Goal: Information Seeking & Learning: Check status

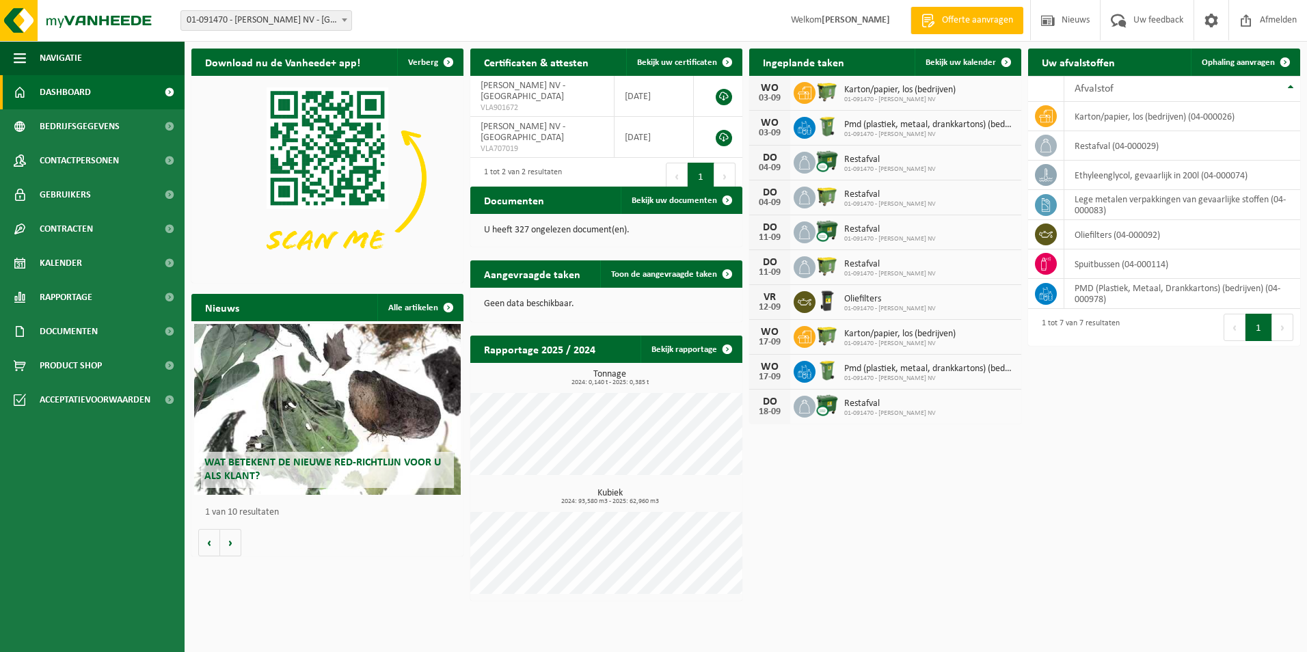
click at [748, 500] on div "Download nu de Vanheede+ app! Verberg Certificaten & attesten Bekijk uw certifi…" at bounding box center [745, 325] width 1115 height 566
click at [87, 276] on link "Kalender" at bounding box center [92, 263] width 185 height 34
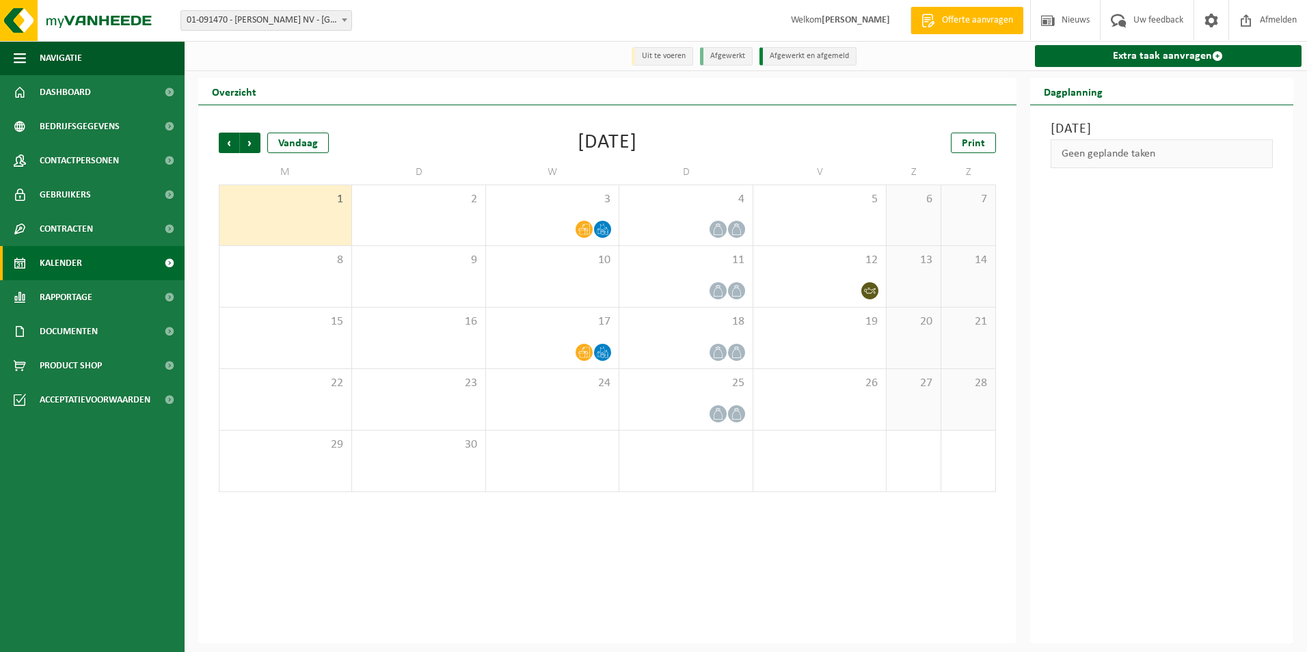
click at [87, 289] on span "Rapportage" at bounding box center [66, 297] width 53 height 34
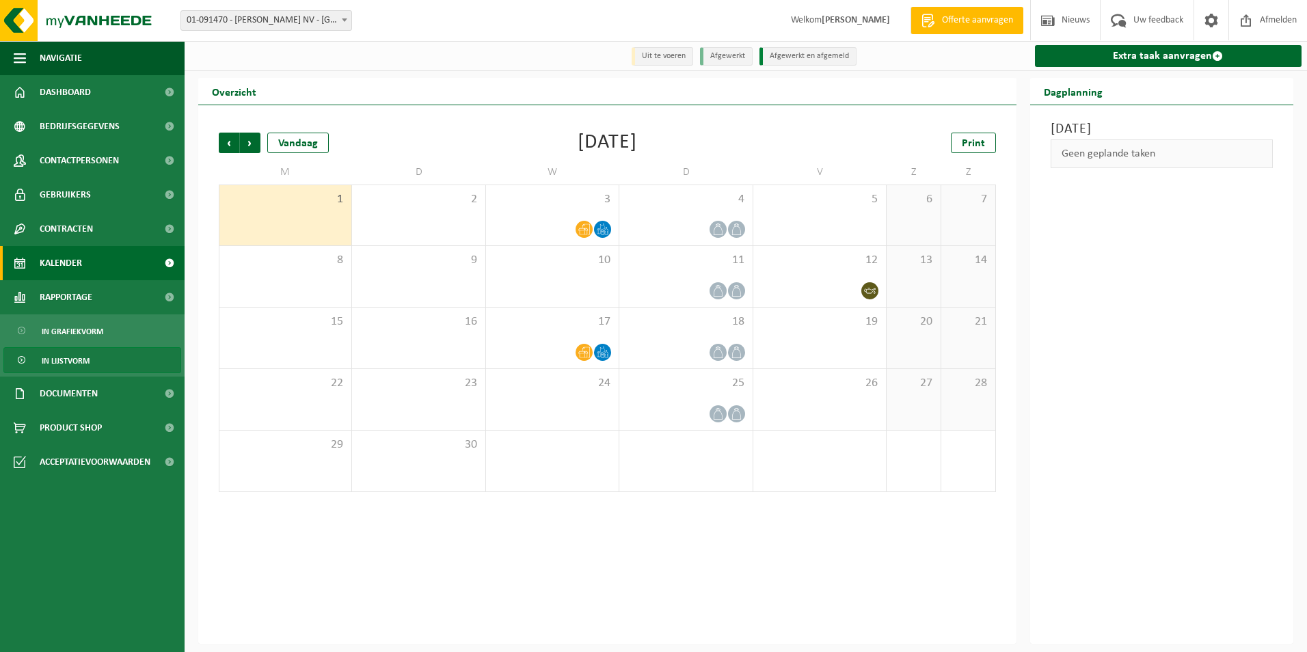
click at [64, 362] on span "In lijstvorm" at bounding box center [66, 361] width 48 height 26
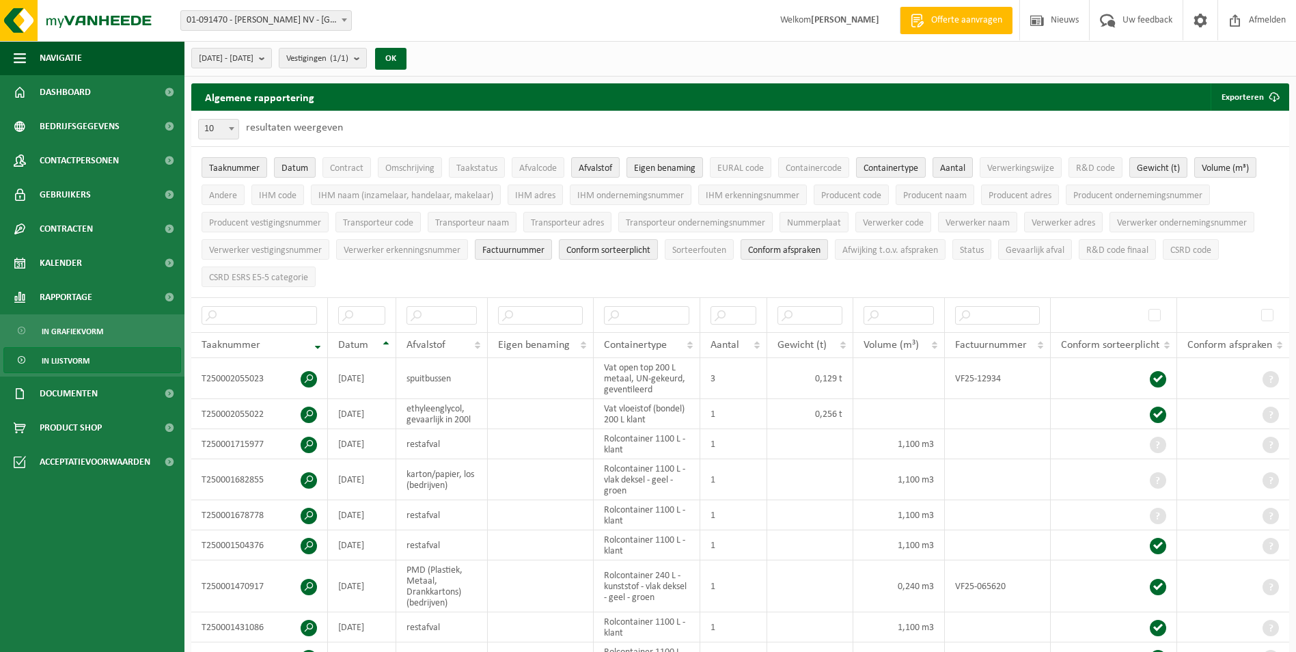
click at [38, 359] on link "In lijstvorm" at bounding box center [92, 360] width 178 height 26
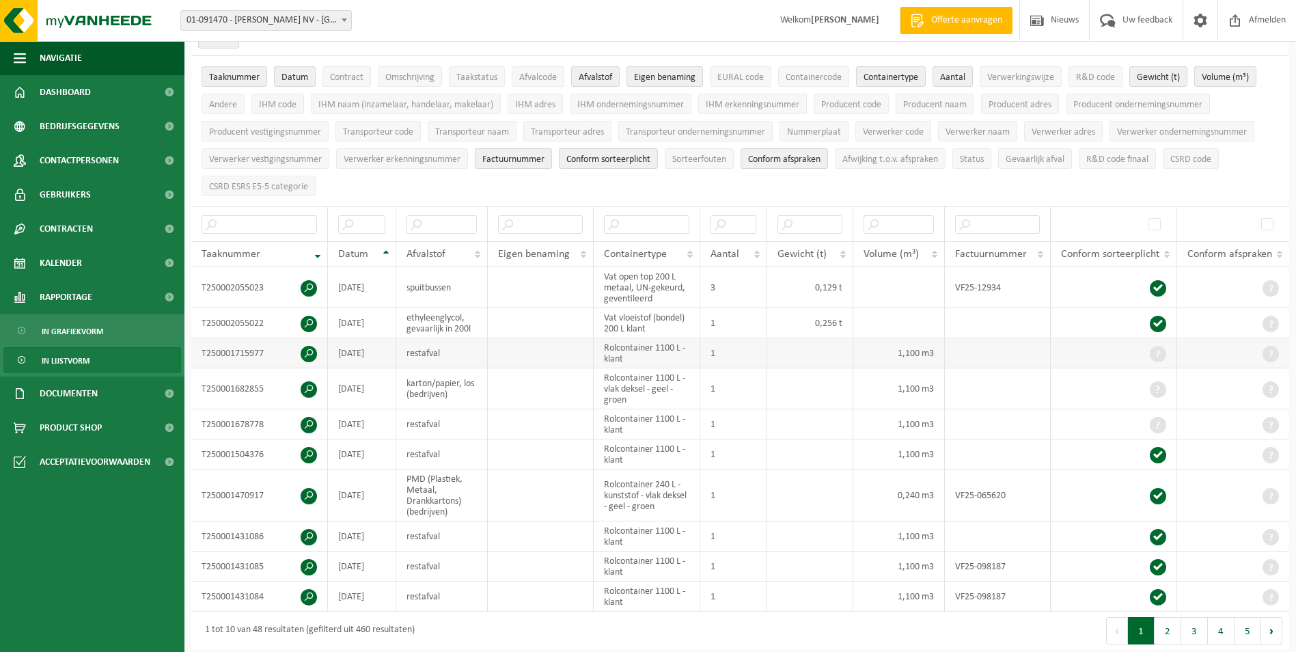
scroll to position [137, 0]
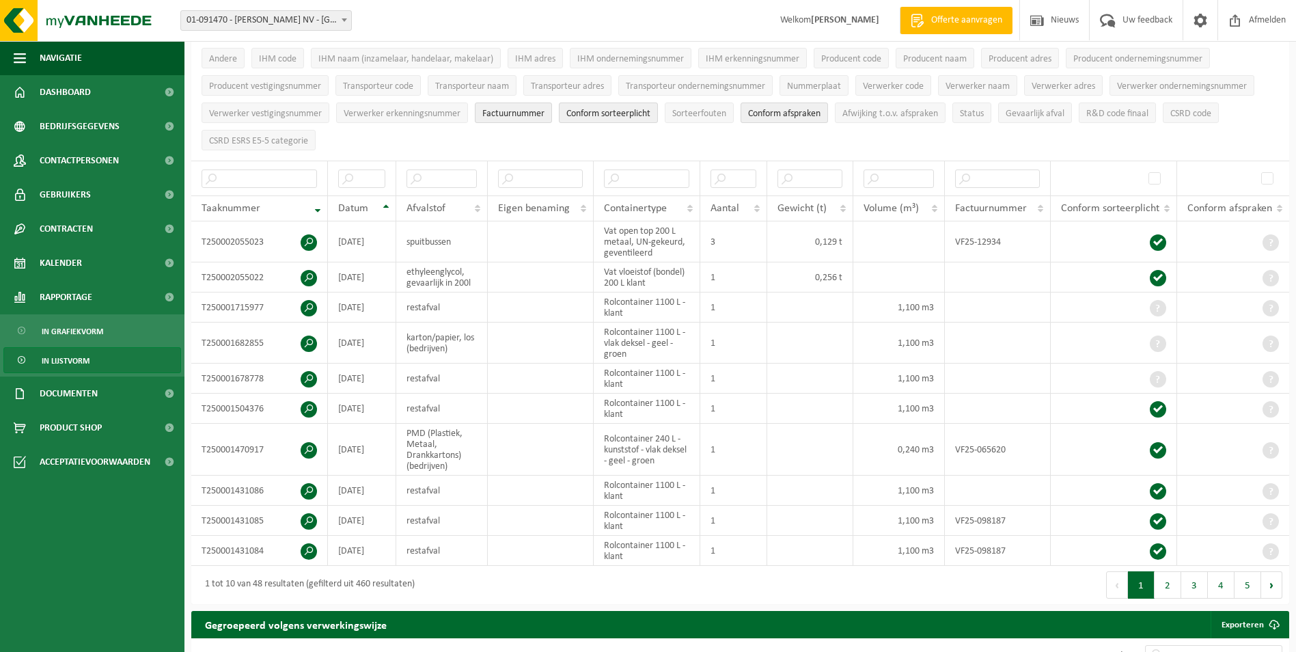
click at [66, 350] on span "In lijstvorm" at bounding box center [66, 361] width 48 height 26
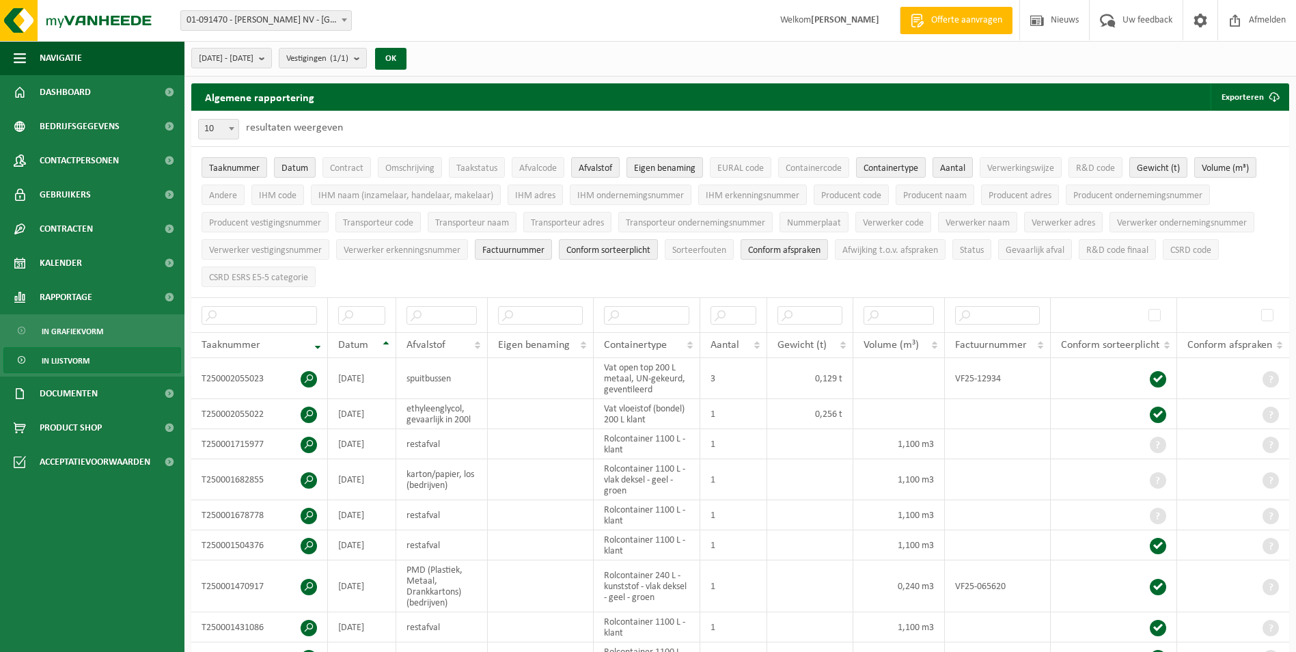
drag, startPoint x: 66, startPoint y: 351, endPoint x: 82, endPoint y: 369, distance: 24.2
click at [68, 351] on span "In lijstvorm" at bounding box center [66, 361] width 48 height 26
click at [48, 338] on span "In grafiekvorm" at bounding box center [73, 331] width 62 height 26
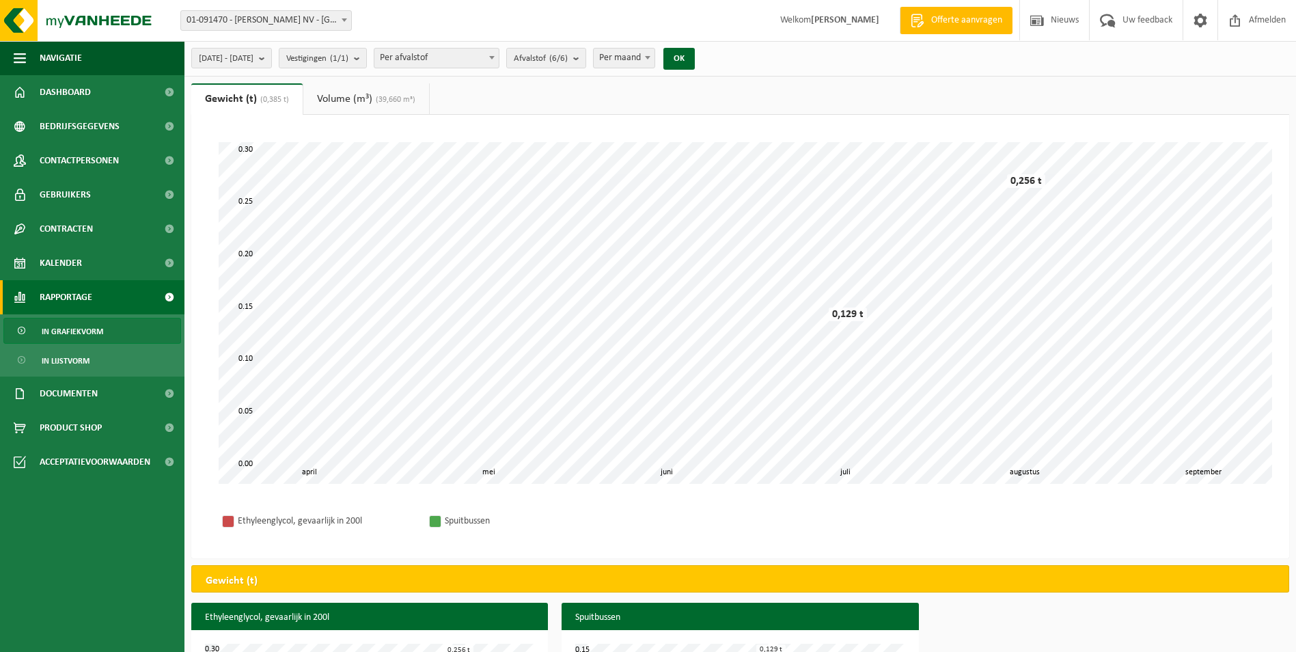
click at [360, 105] on link "Volume (m³) (39,660 m³)" at bounding box center [366, 98] width 126 height 31
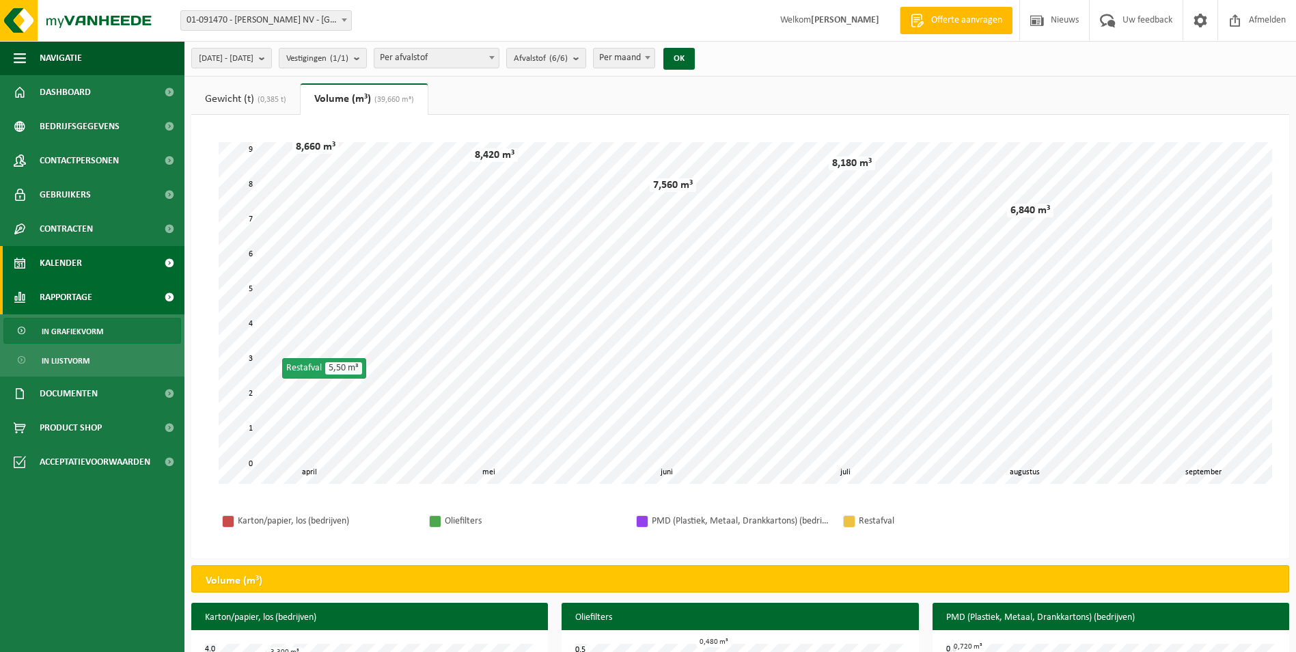
click at [98, 252] on link "Kalender" at bounding box center [92, 263] width 185 height 34
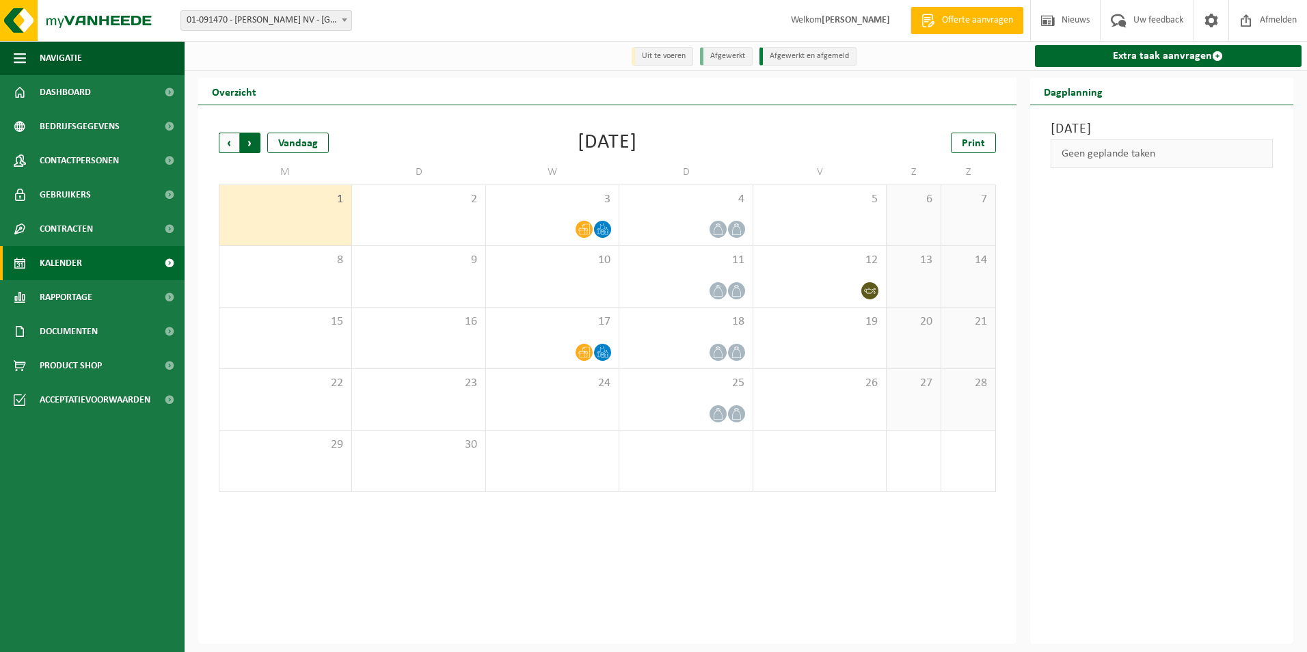
click at [223, 144] on span "Vorige" at bounding box center [229, 143] width 21 height 21
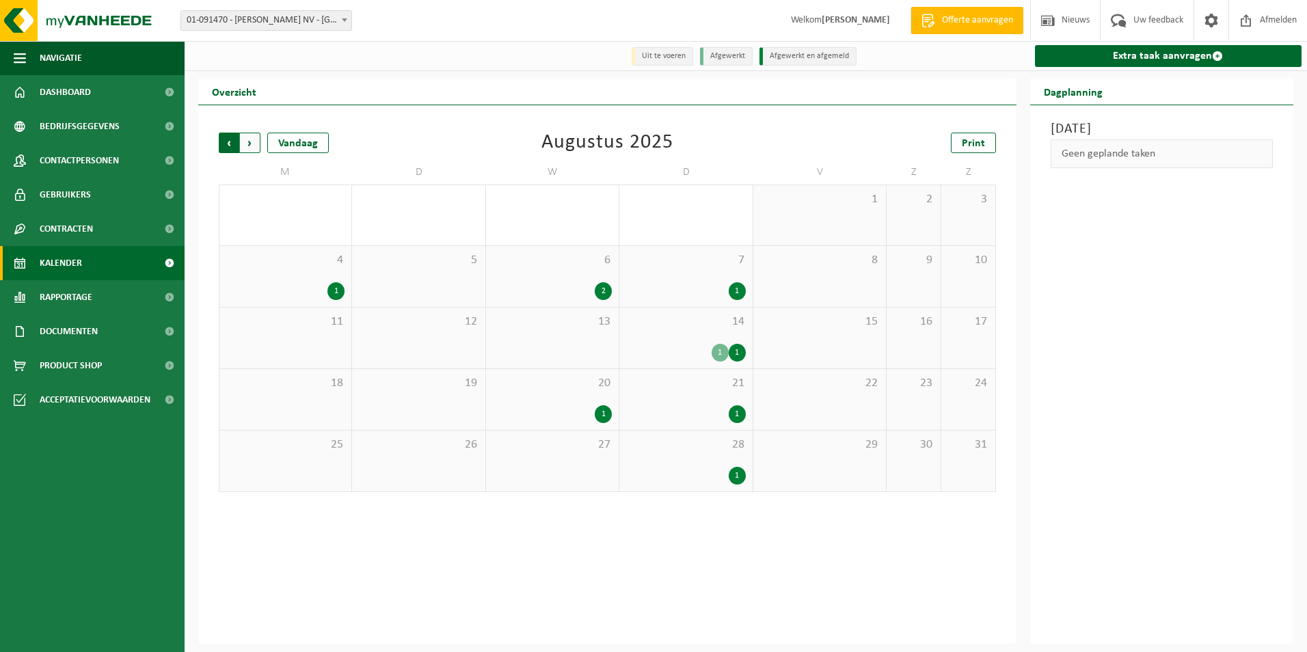
click at [248, 143] on span "Volgende" at bounding box center [250, 143] width 21 height 21
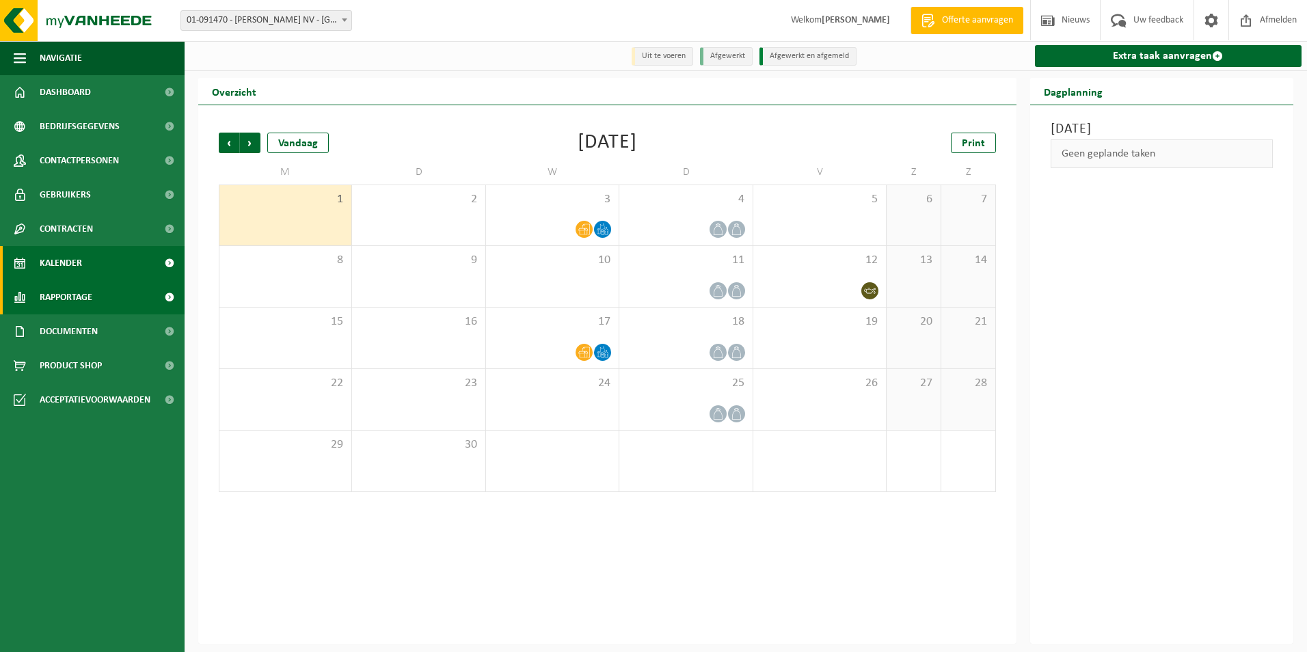
click at [105, 290] on link "Rapportage" at bounding box center [92, 297] width 185 height 34
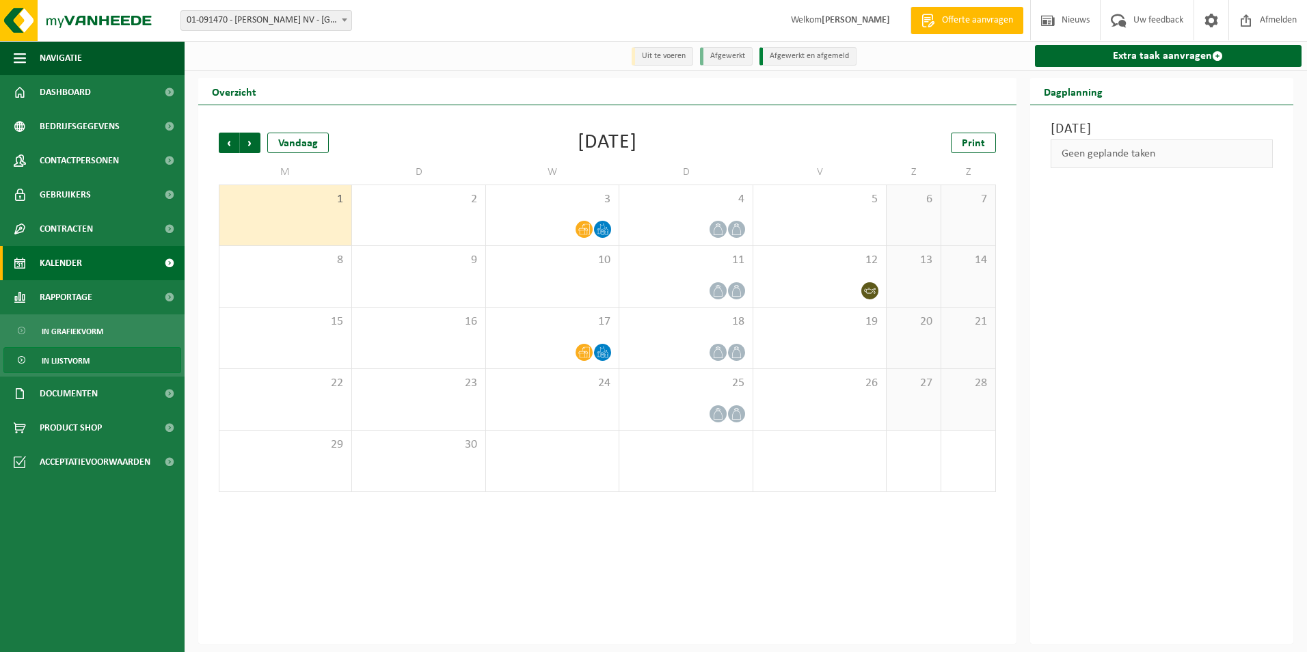
click at [107, 359] on link "In lijstvorm" at bounding box center [92, 360] width 178 height 26
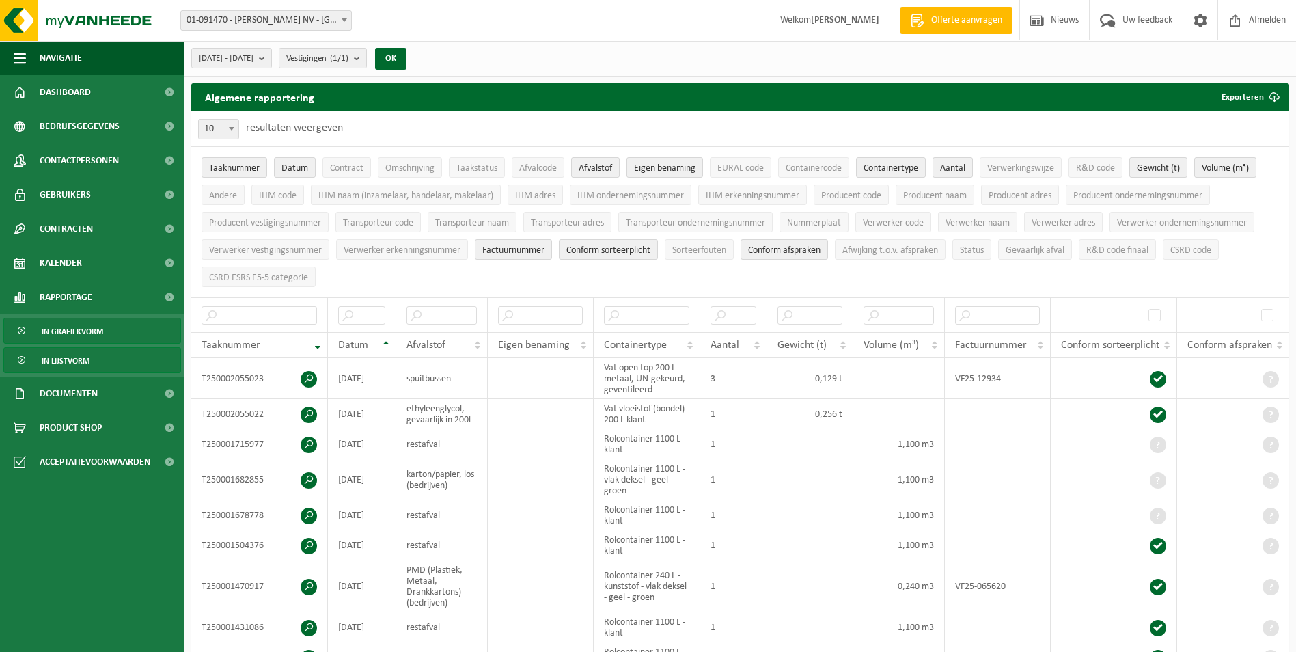
click at [53, 327] on span "In grafiekvorm" at bounding box center [73, 331] width 62 height 26
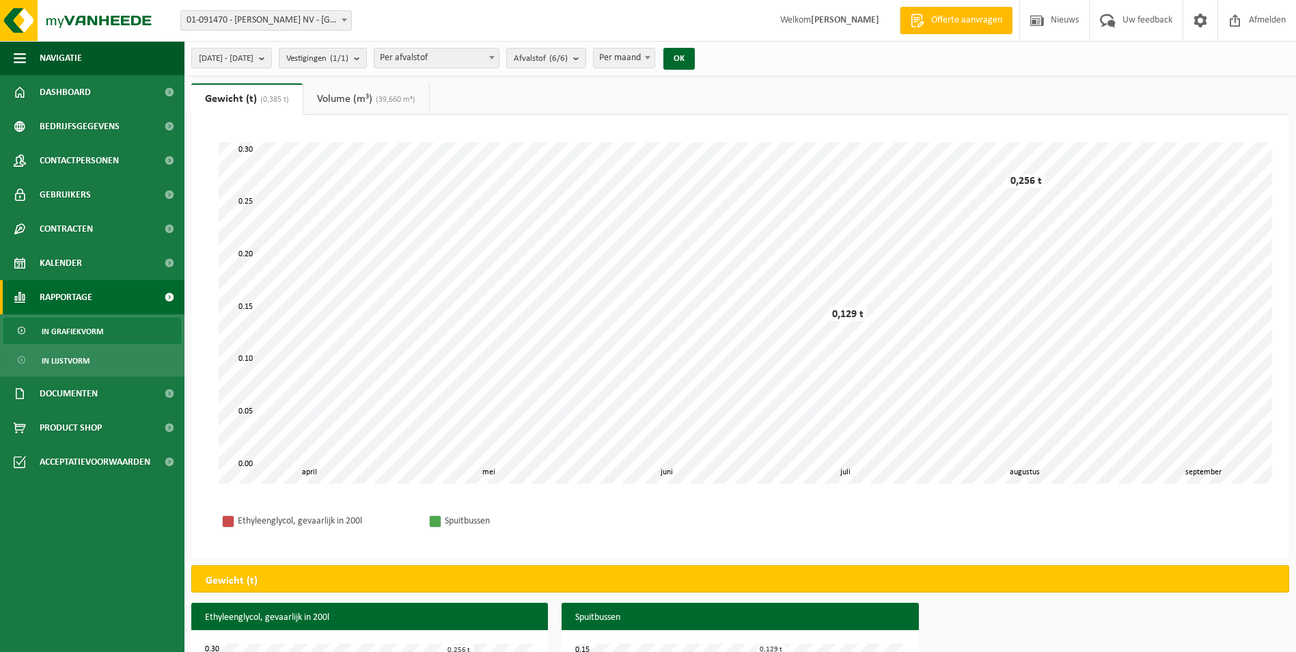
click at [390, 107] on link "Volume (m³) (39,660 m³)" at bounding box center [366, 98] width 126 height 31
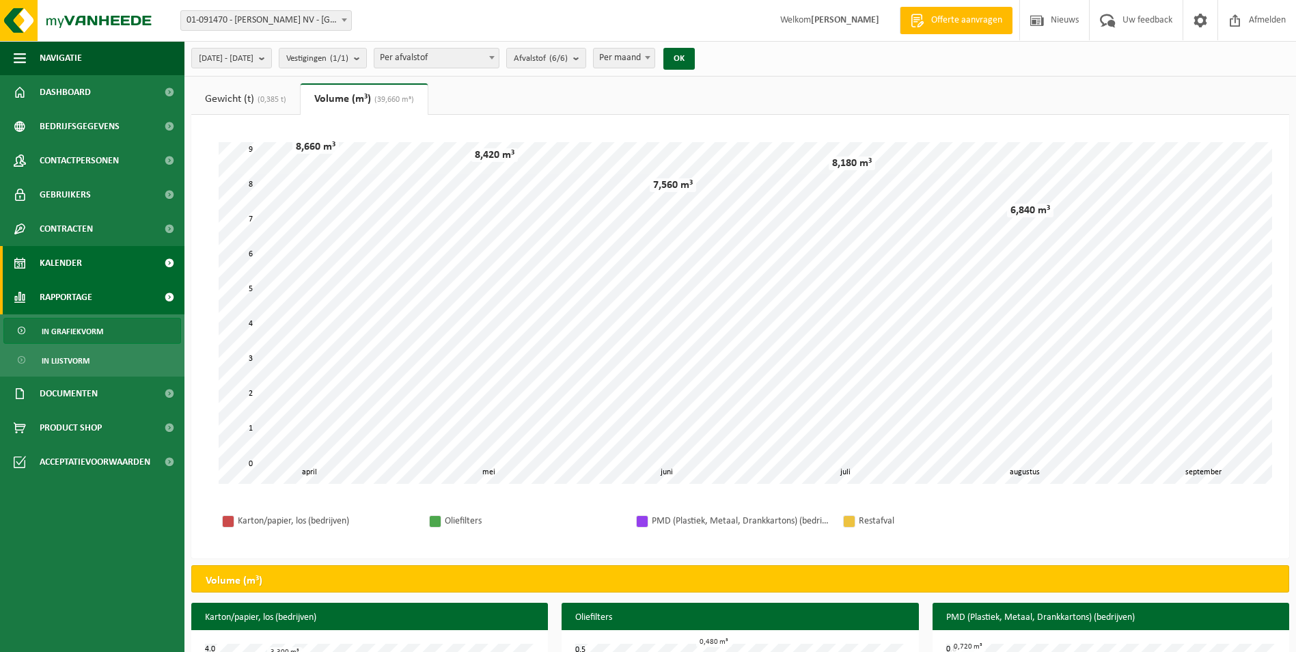
click at [72, 264] on span "Kalender" at bounding box center [61, 263] width 42 height 34
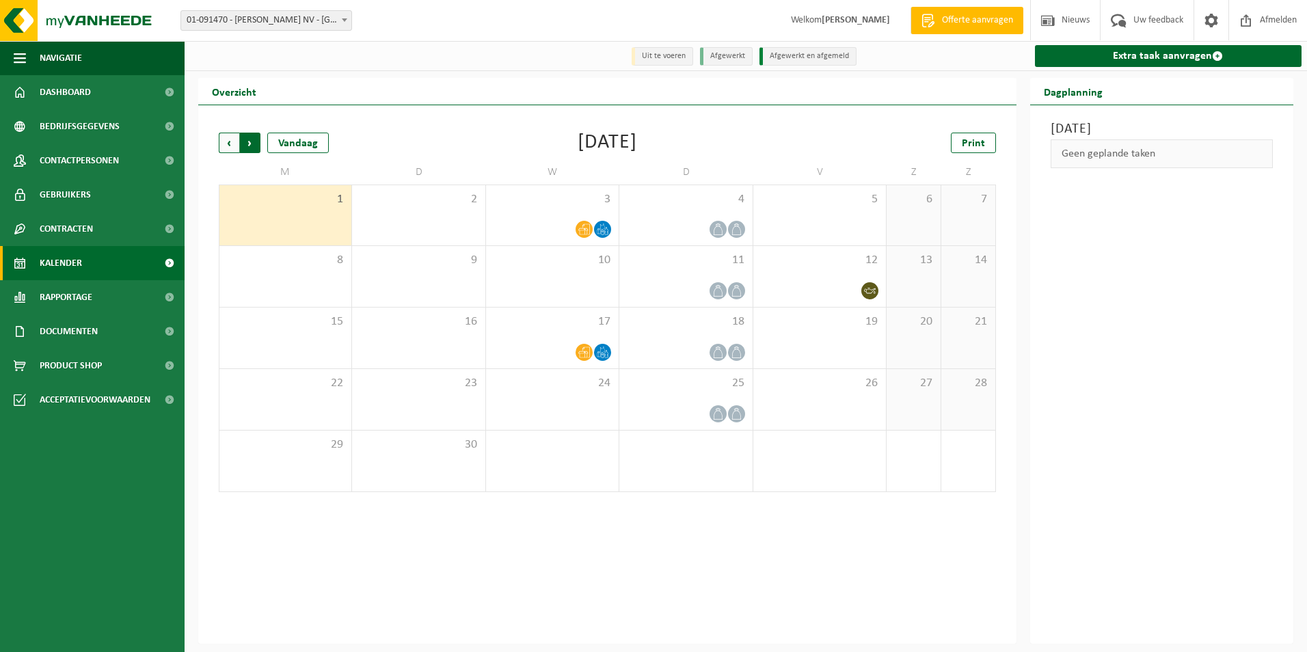
click at [226, 147] on span "Vorige" at bounding box center [229, 143] width 21 height 21
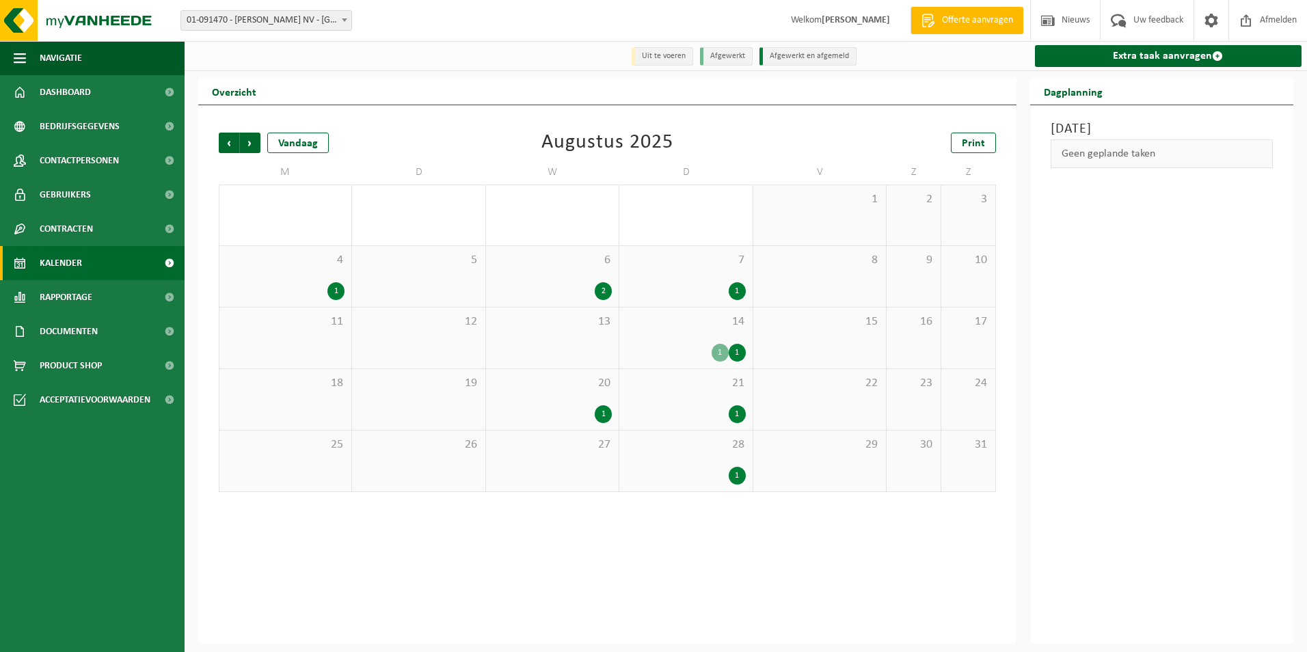
click at [692, 462] on div "28 1" at bounding box center [685, 461] width 133 height 61
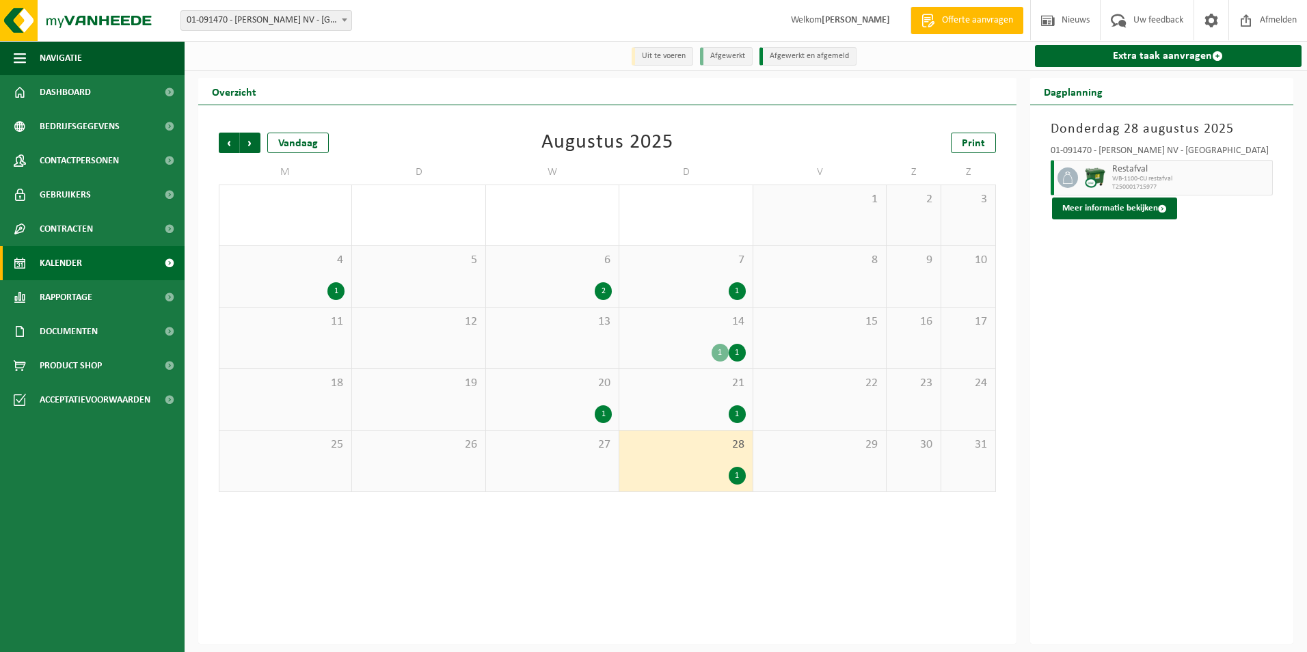
click at [718, 409] on div "1" at bounding box center [685, 414] width 119 height 18
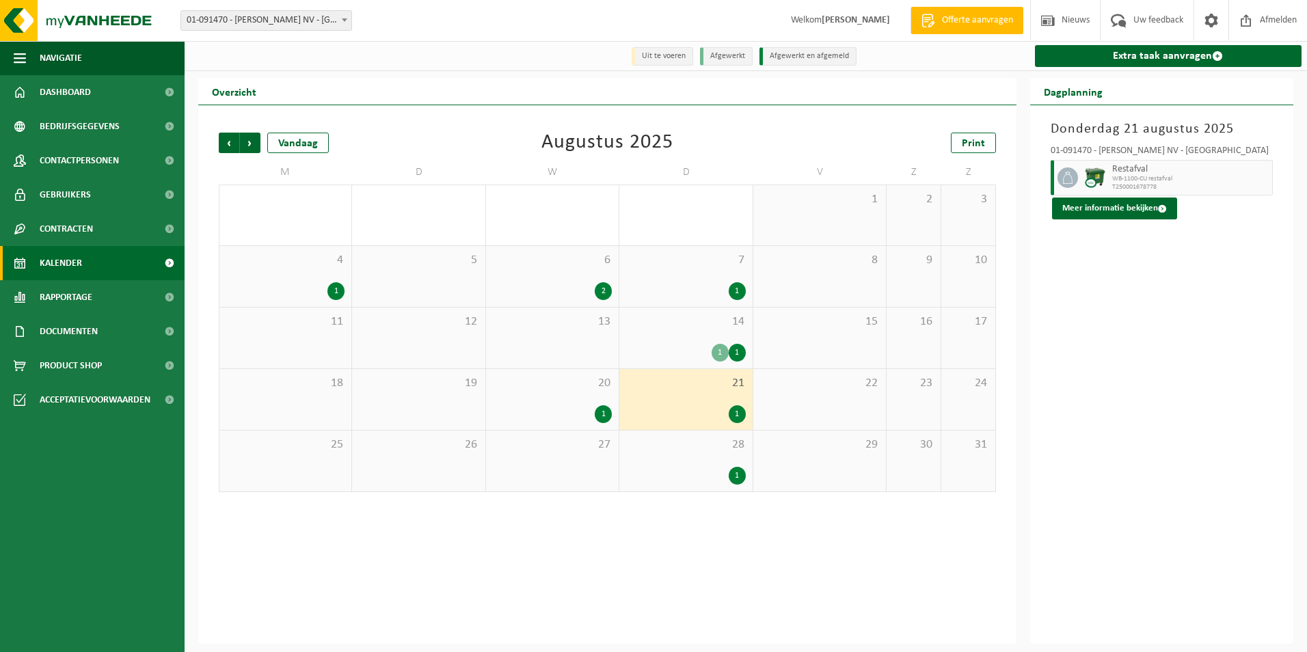
click at [714, 348] on div "1" at bounding box center [719, 353] width 17 height 18
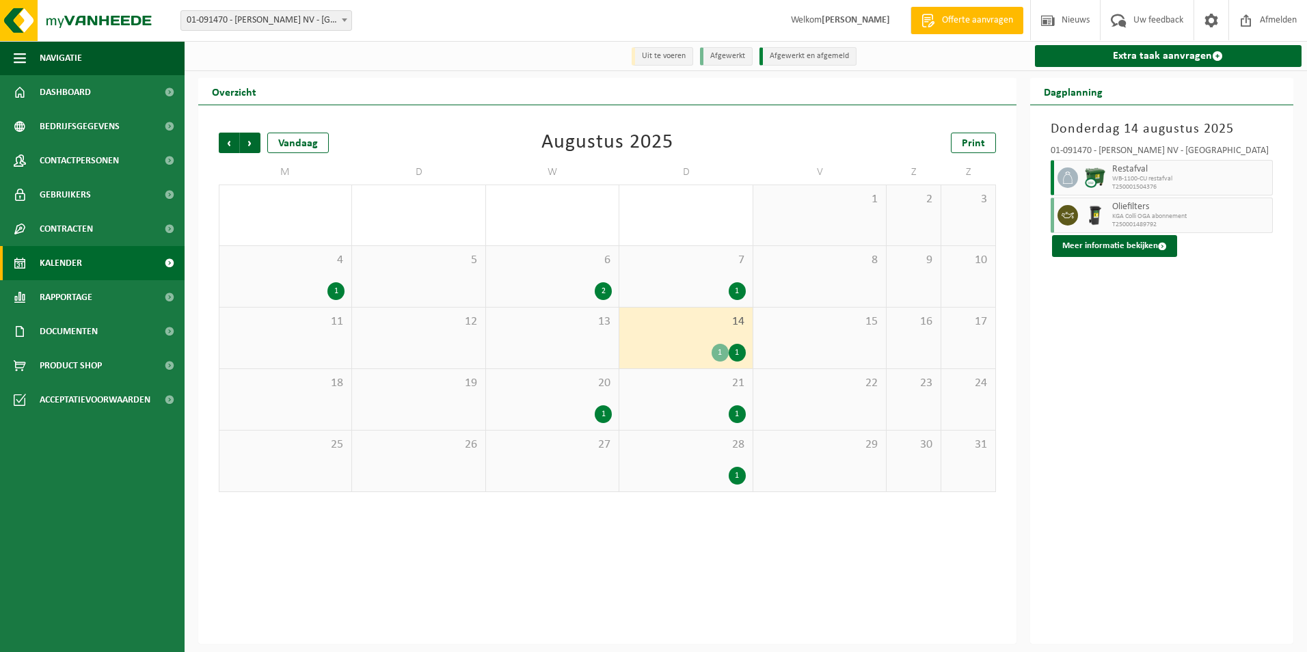
click at [709, 288] on div "1" at bounding box center [685, 291] width 119 height 18
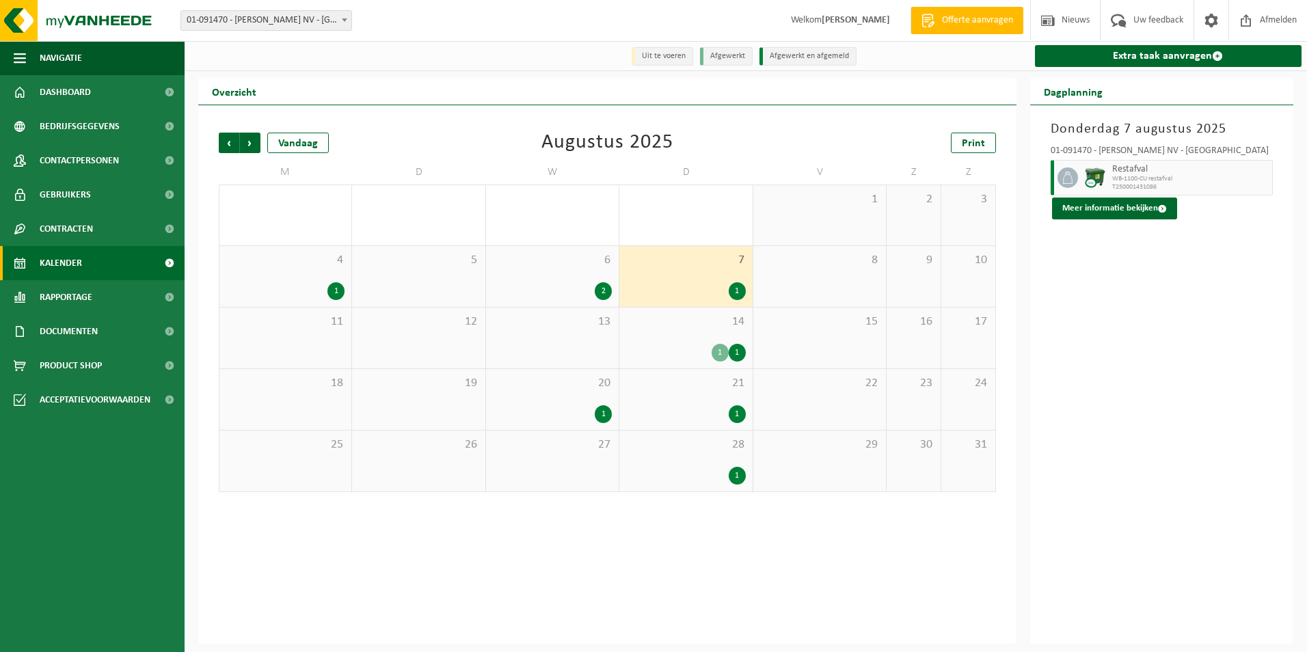
click at [608, 279] on div "6 2" at bounding box center [552, 276] width 133 height 61
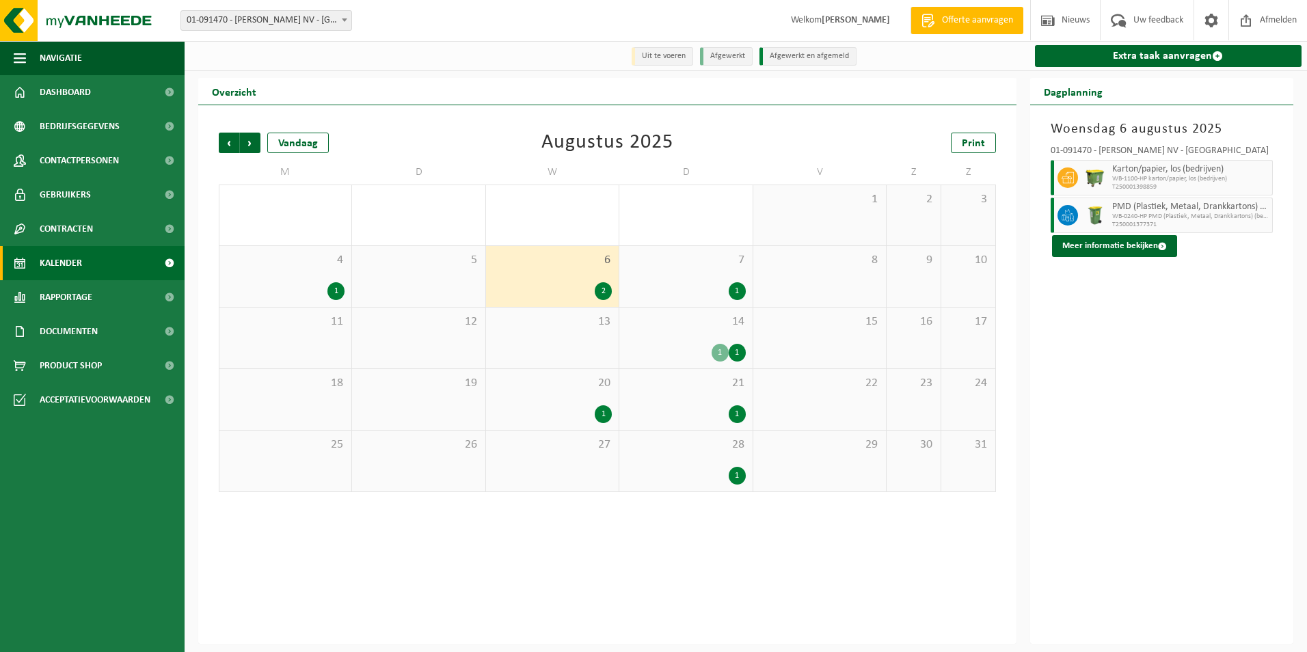
click at [589, 413] on div "1" at bounding box center [552, 414] width 119 height 18
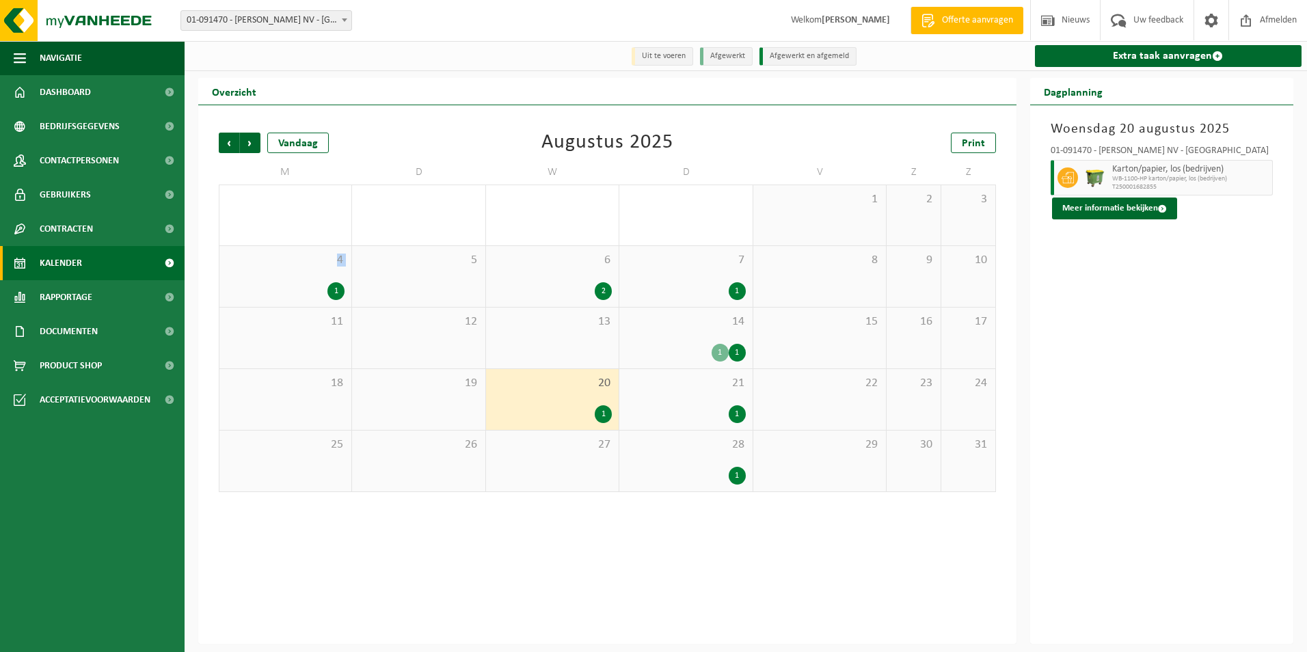
drag, startPoint x: 336, startPoint y: 272, endPoint x: 301, endPoint y: 277, distance: 35.2
click at [301, 277] on div "4 1" at bounding box center [285, 276] width 132 height 61
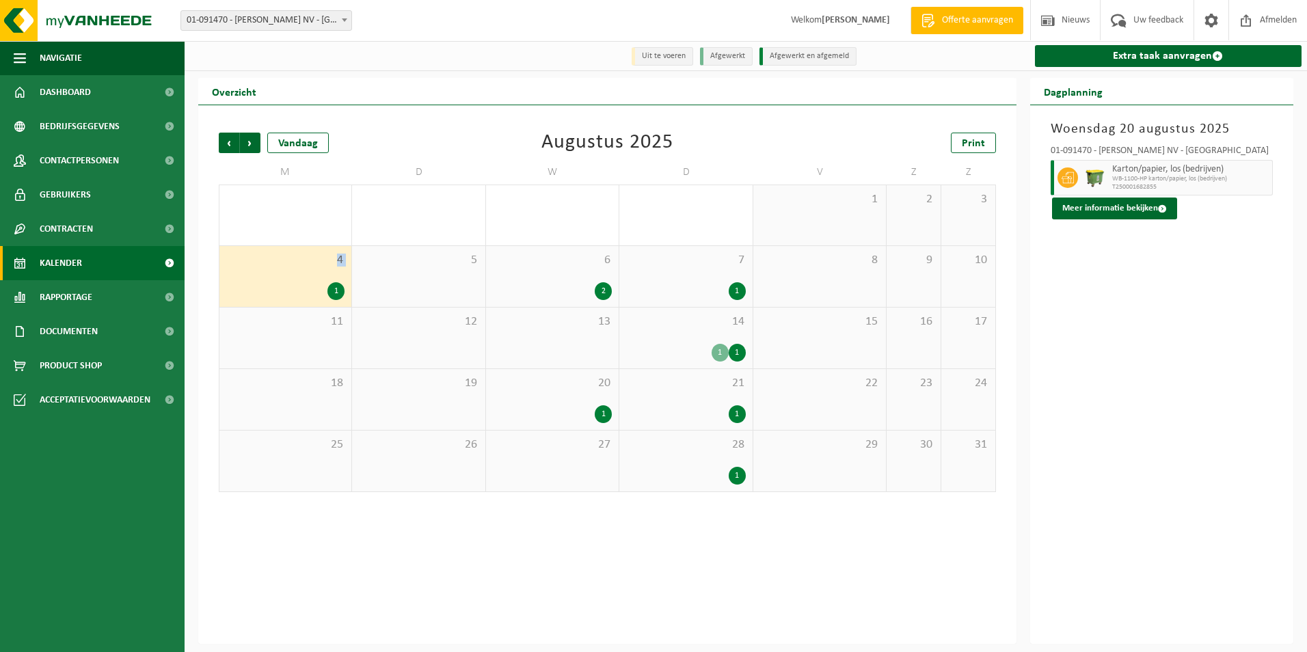
click at [301, 277] on div "4 1" at bounding box center [285, 276] width 132 height 61
click at [555, 280] on div "6 2" at bounding box center [552, 276] width 133 height 61
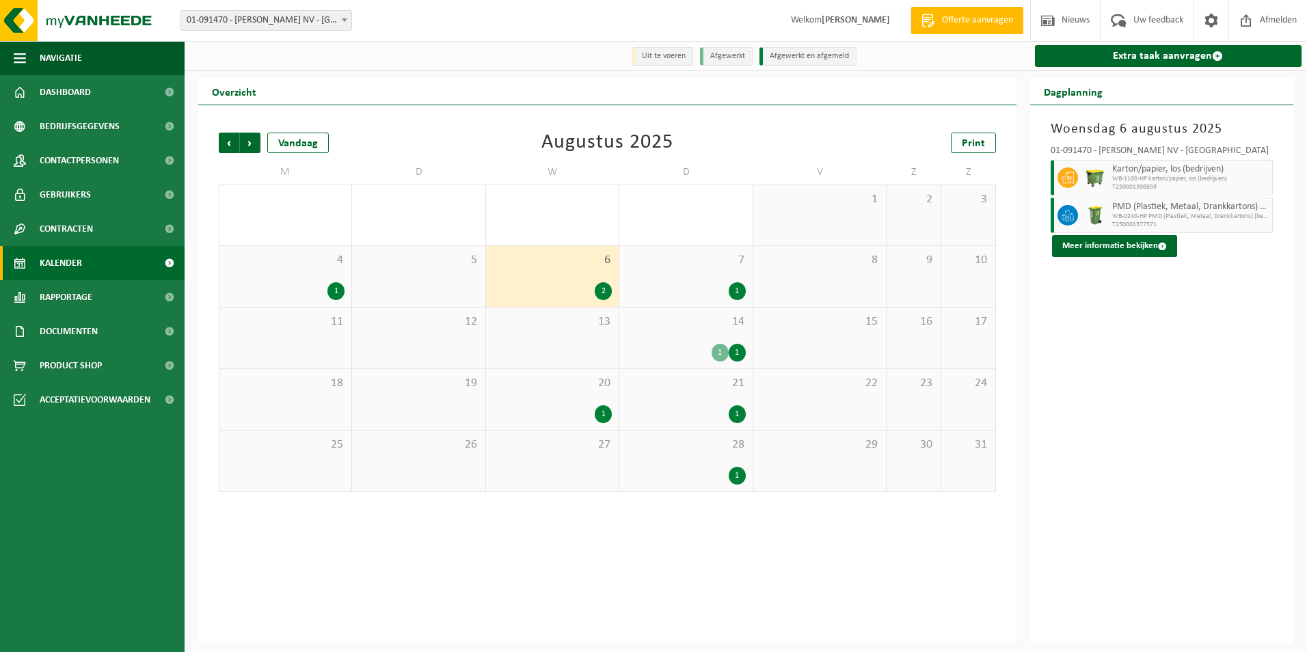
click at [1067, 215] on icon at bounding box center [1067, 215] width 12 height 12
click at [1089, 246] on button "Meer informatie bekijken" at bounding box center [1114, 246] width 125 height 22
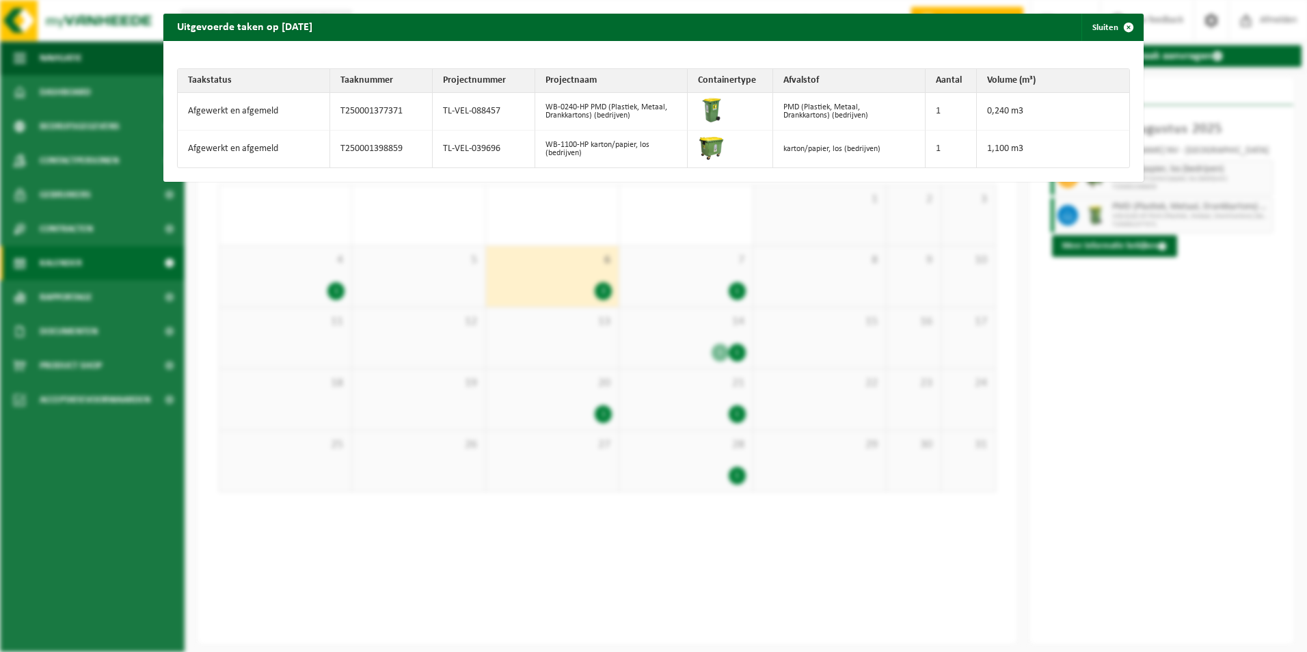
drag, startPoint x: 910, startPoint y: 148, endPoint x: 579, endPoint y: 150, distance: 330.8
click at [579, 150] on tr "Afgewerkt en afgemeld T250001398859 TL-VEL-039696 WB-1100-HP karton/papier, los…" at bounding box center [653, 149] width 951 height 37
drag, startPoint x: 993, startPoint y: 107, endPoint x: 514, endPoint y: 124, distance: 479.4
click at [514, 124] on tr "Afgewerkt en afgemeld T250001377371 TL-VEL-088457 WB-0240-HP PMD (Plastiek, Met…" at bounding box center [653, 112] width 951 height 38
click at [1115, 27] on span "button" at bounding box center [1128, 27] width 27 height 27
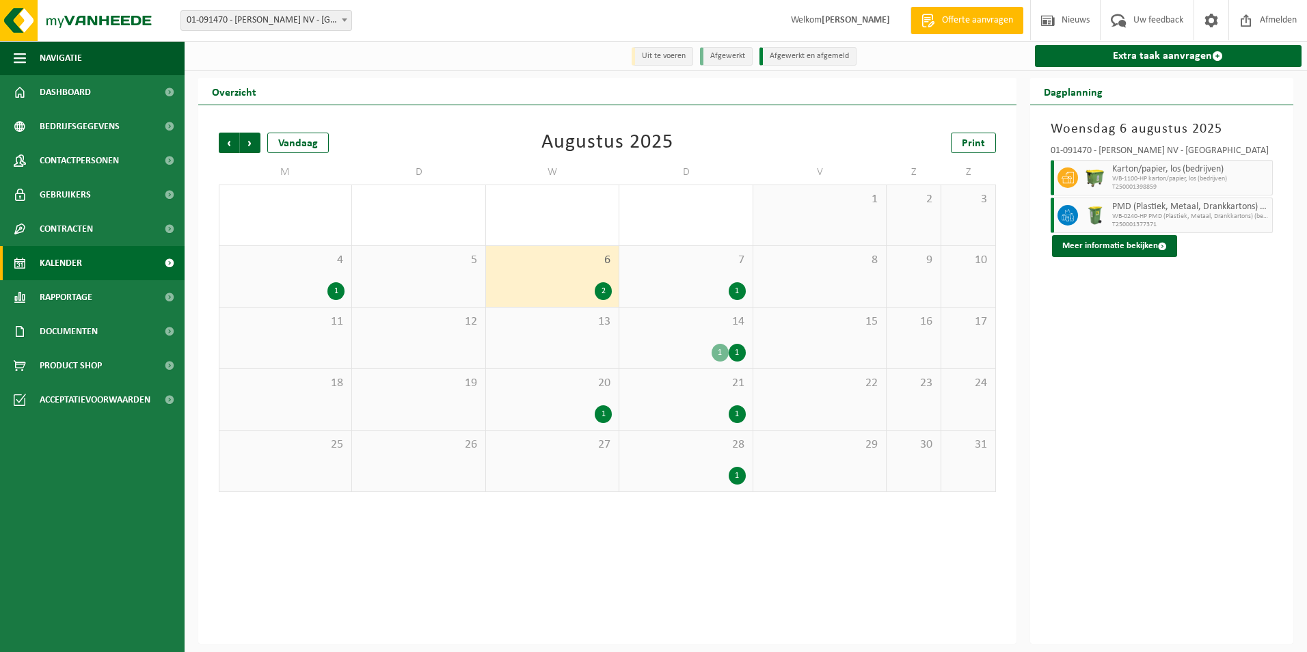
click at [589, 557] on div "Vorige Volgende Vandaag Augustus 2025 Print M D W D V Z Z 28 29 30 31 1 1 2 3 4…" at bounding box center [607, 374] width 818 height 539
click at [899, 420] on div "23" at bounding box center [913, 399] width 54 height 61
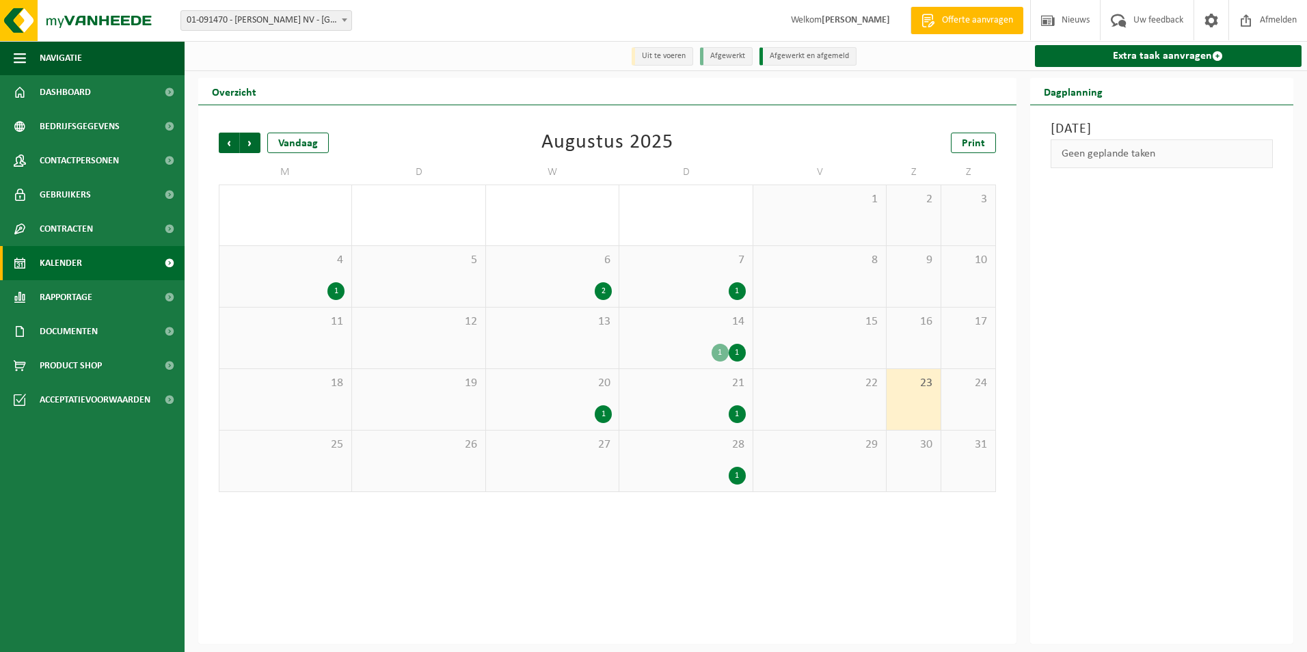
click at [665, 344] on div "1 1" at bounding box center [685, 353] width 119 height 18
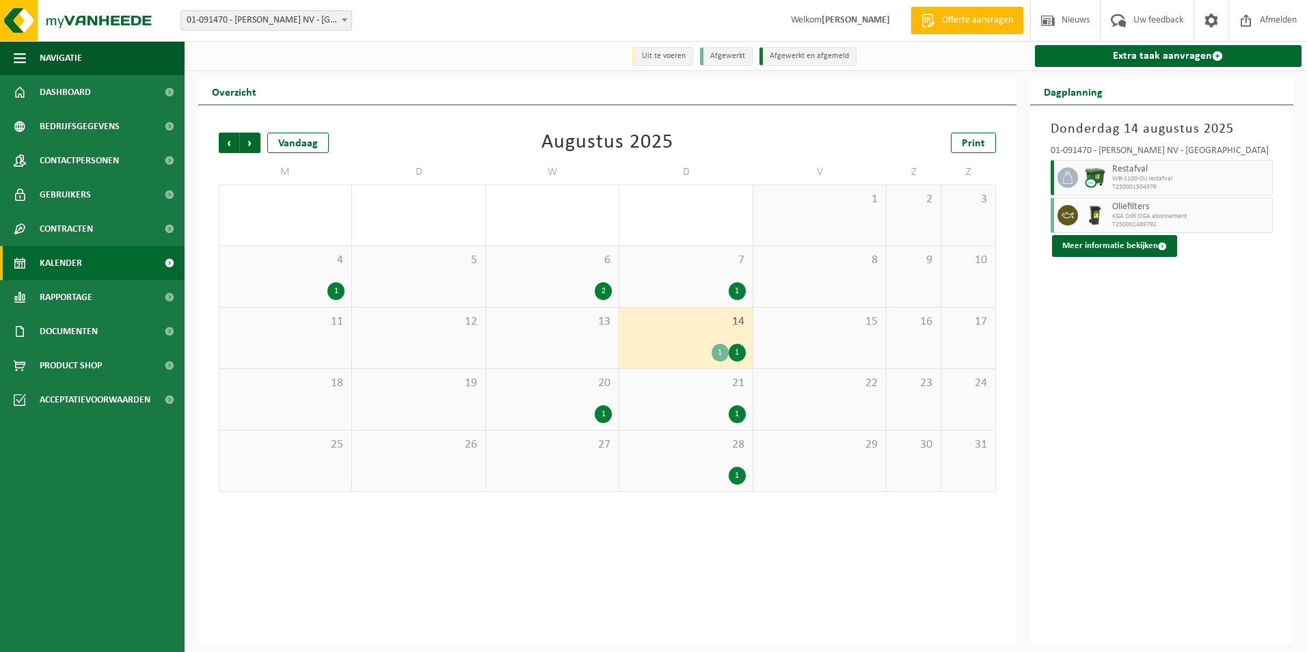
click at [719, 351] on div "1" at bounding box center [719, 353] width 17 height 18
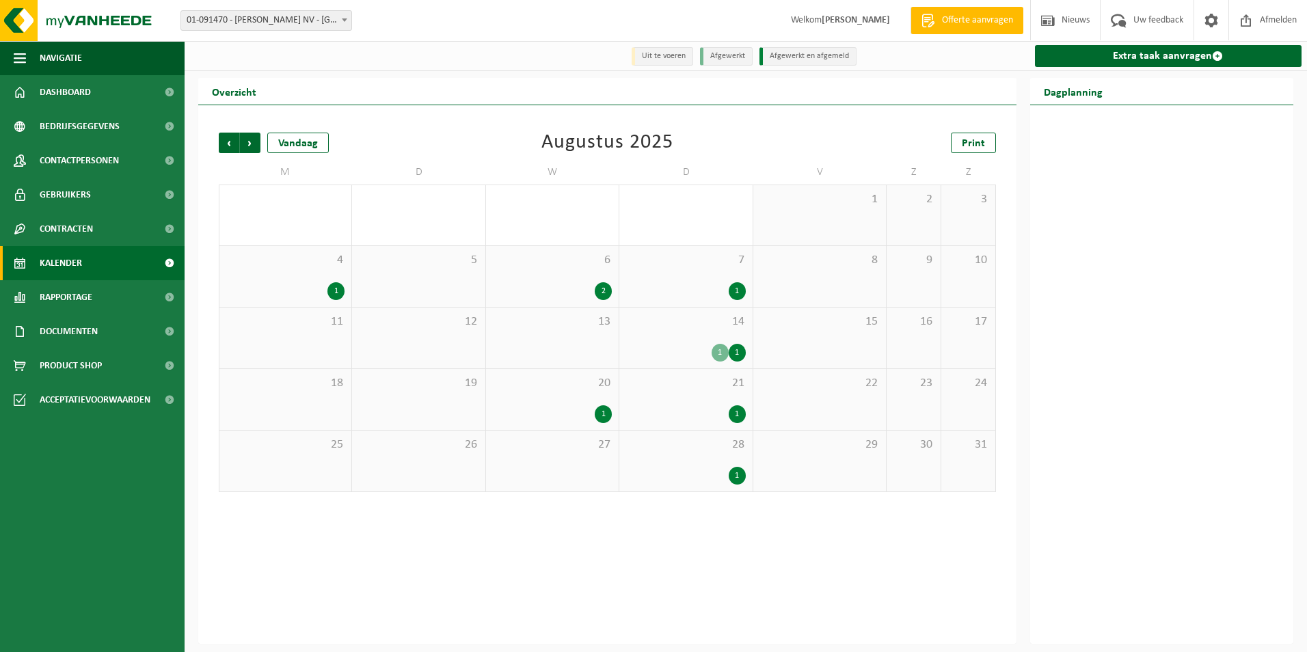
click at [719, 351] on div "1" at bounding box center [719, 353] width 17 height 18
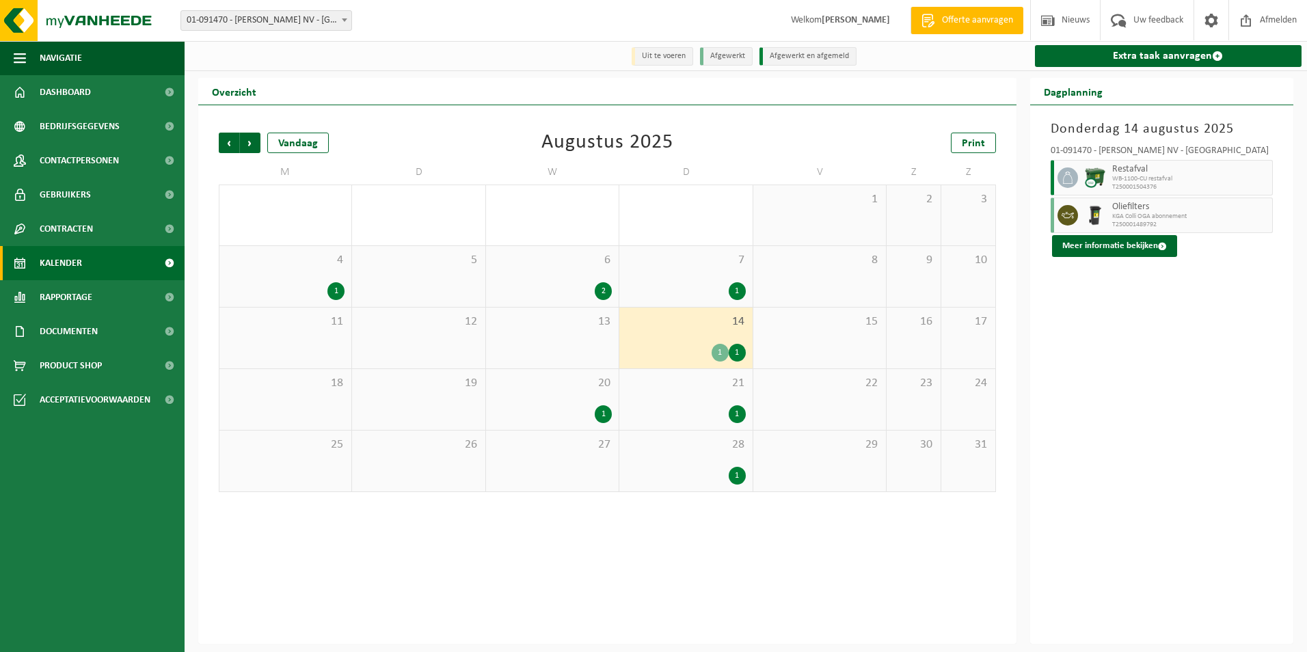
click at [1095, 206] on img at bounding box center [1095, 215] width 21 height 21
click at [1059, 216] on span at bounding box center [1067, 215] width 21 height 21
click at [1081, 237] on button "Meer informatie bekijken" at bounding box center [1114, 246] width 125 height 22
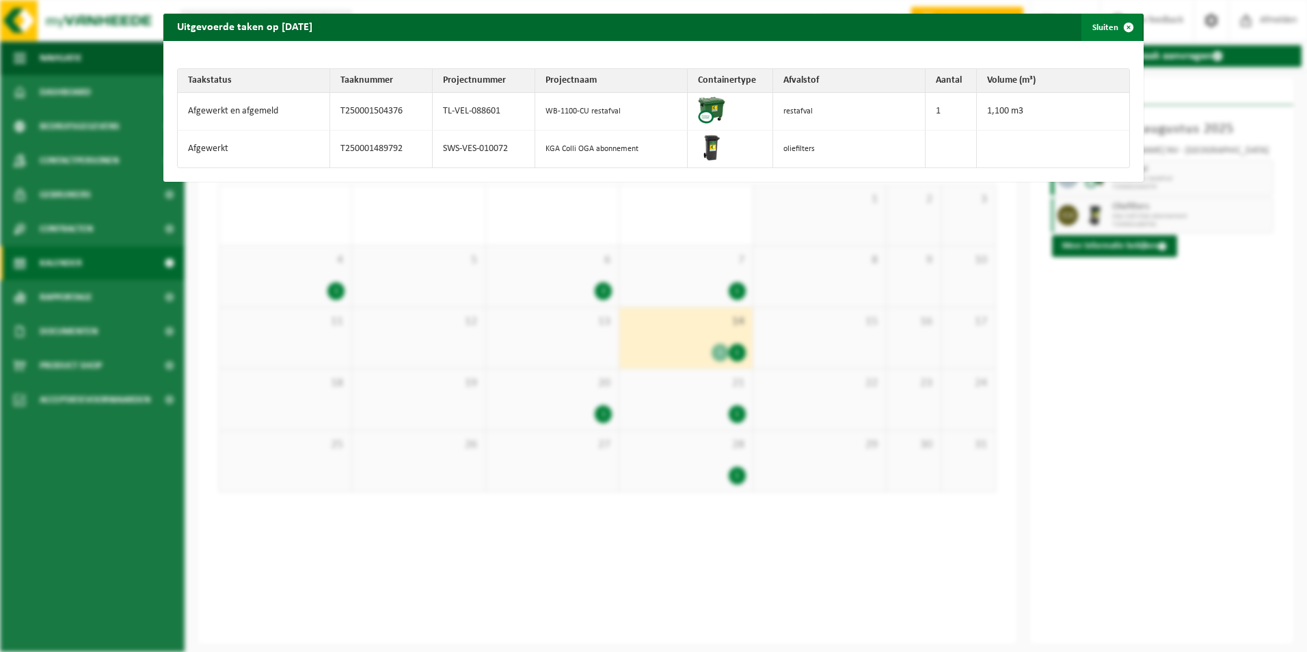
click at [1115, 28] on span "button" at bounding box center [1128, 27] width 27 height 27
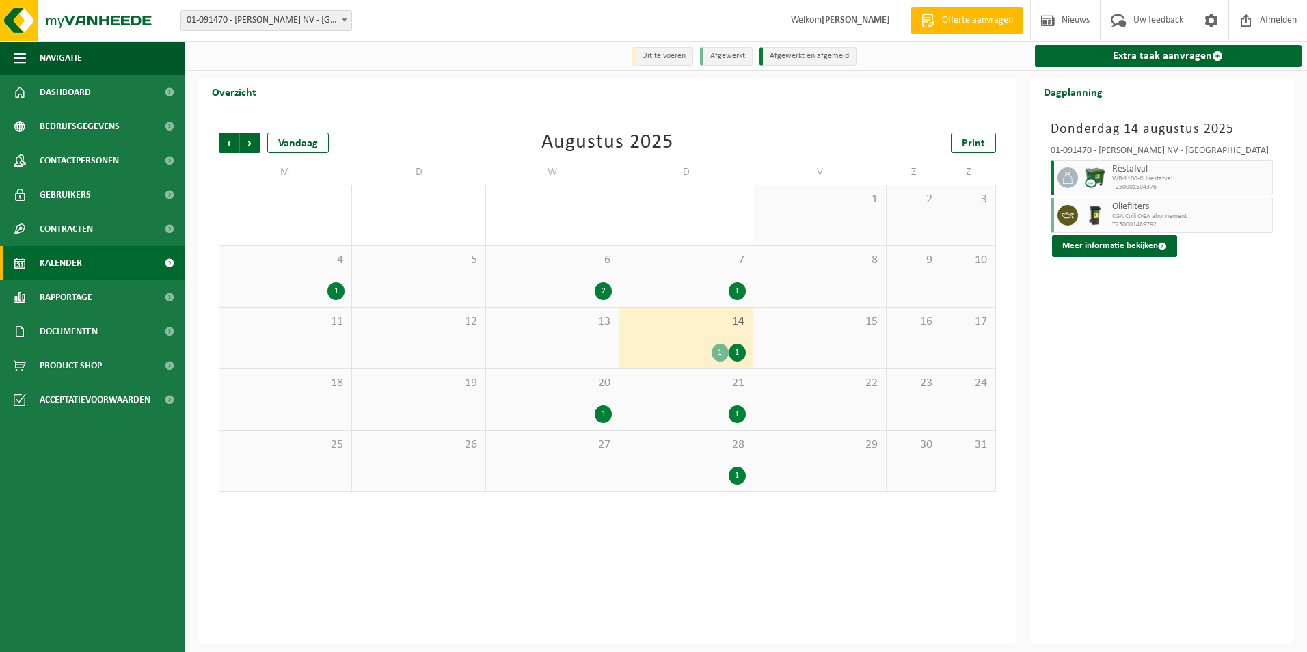
click at [73, 273] on span "Kalender" at bounding box center [61, 263] width 42 height 34
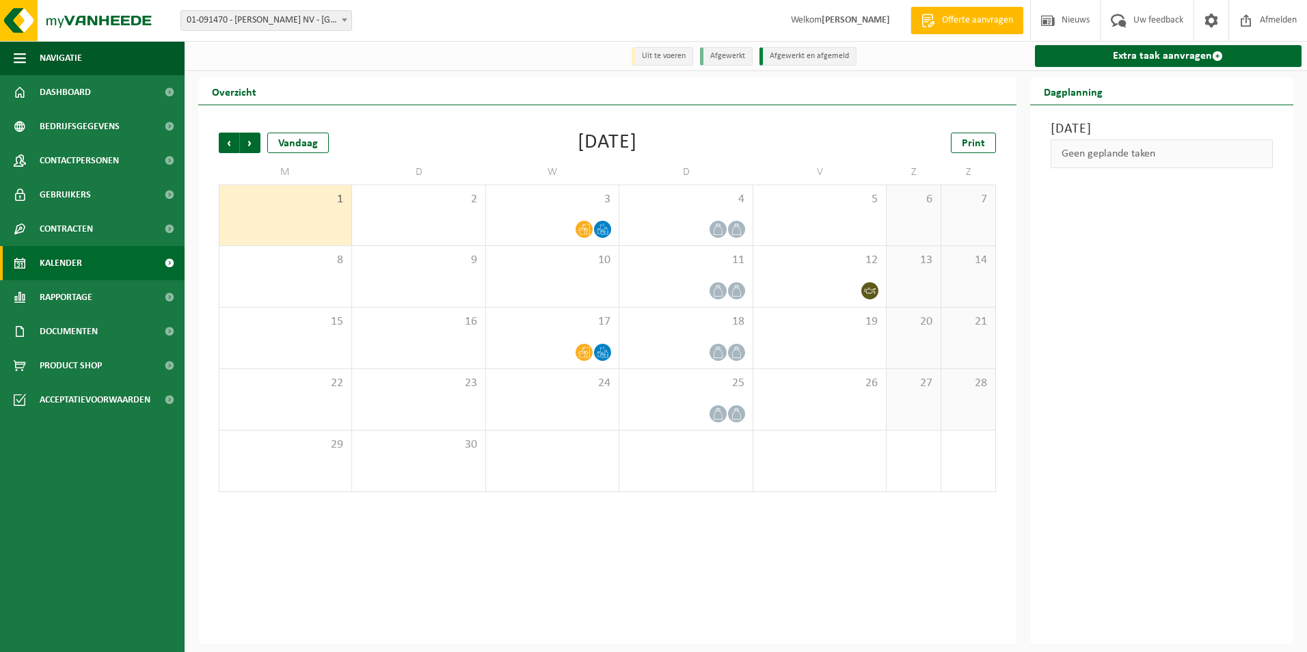
click at [66, 295] on span "Rapportage" at bounding box center [66, 297] width 53 height 34
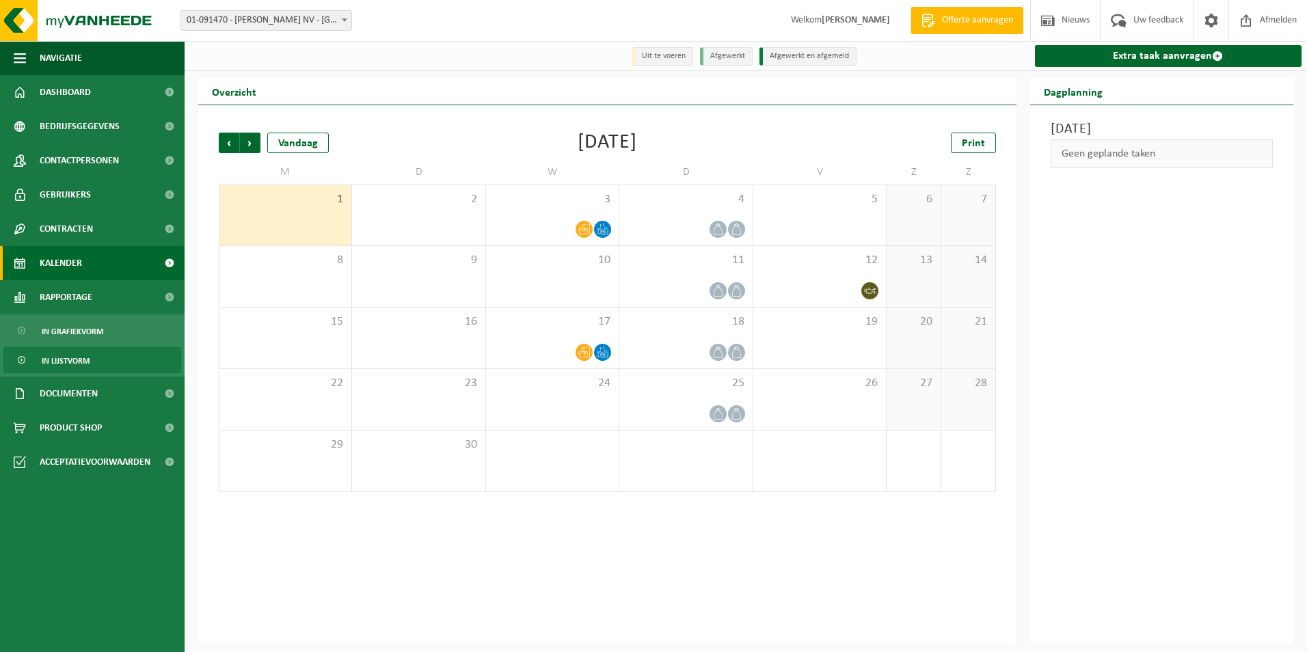
click at [65, 361] on span "In lijstvorm" at bounding box center [66, 361] width 48 height 26
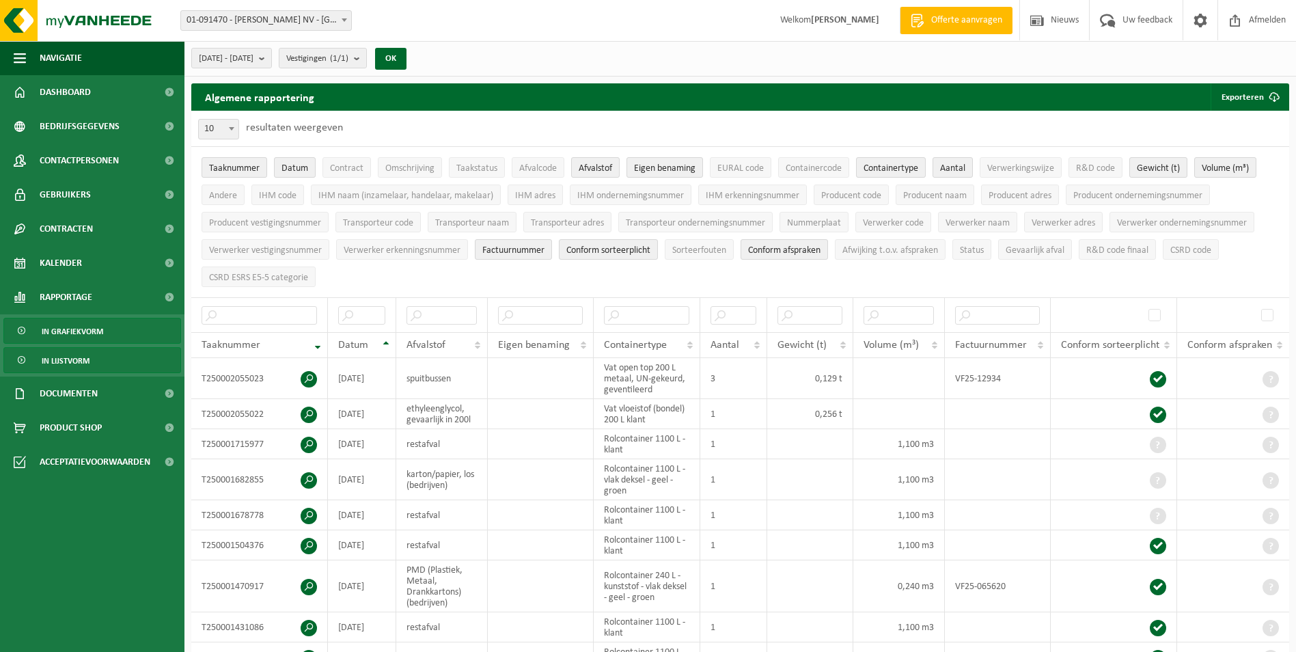
click at [78, 329] on span "In grafiekvorm" at bounding box center [73, 331] width 62 height 26
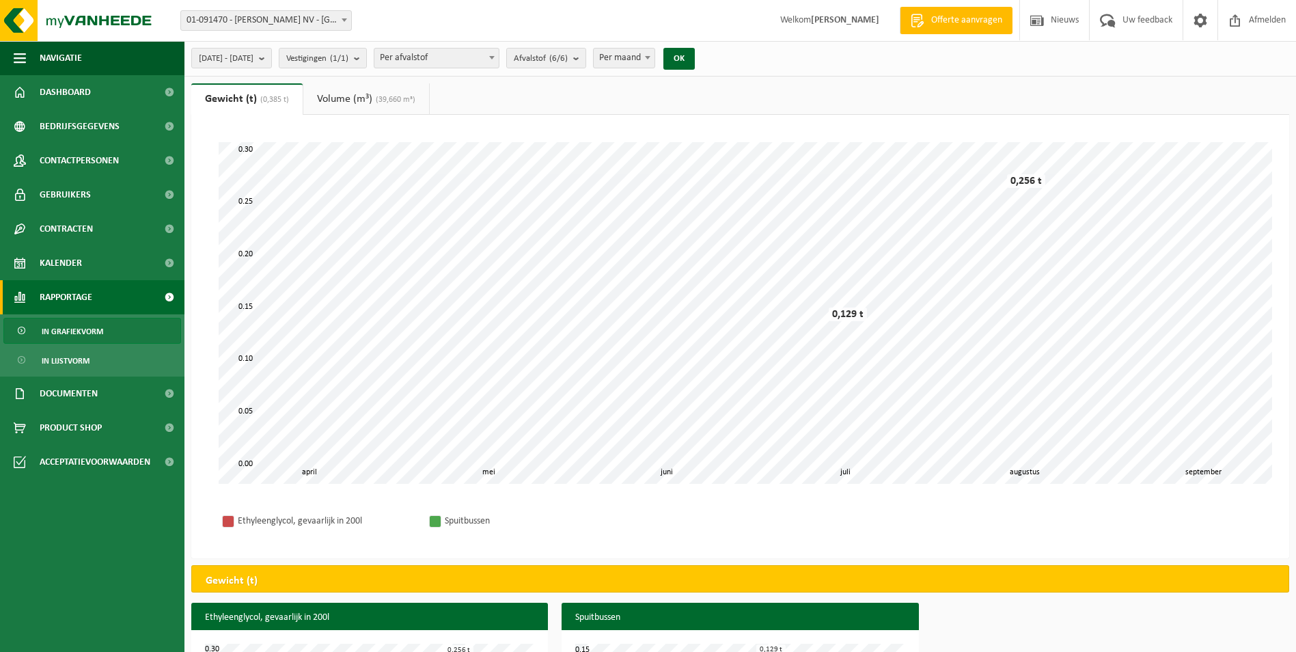
drag, startPoint x: 565, startPoint y: 61, endPoint x: 533, endPoint y: 92, distance: 44.9
click at [534, 93] on div "[DATE] - [DATE] Huidige maand Vorige maand Laatste 6 maanden Huidig jaar Vorig …" at bounding box center [648, 380] width 1296 height 760
click at [367, 87] on link "Volume (m³) (39,660 m³)" at bounding box center [366, 98] width 126 height 31
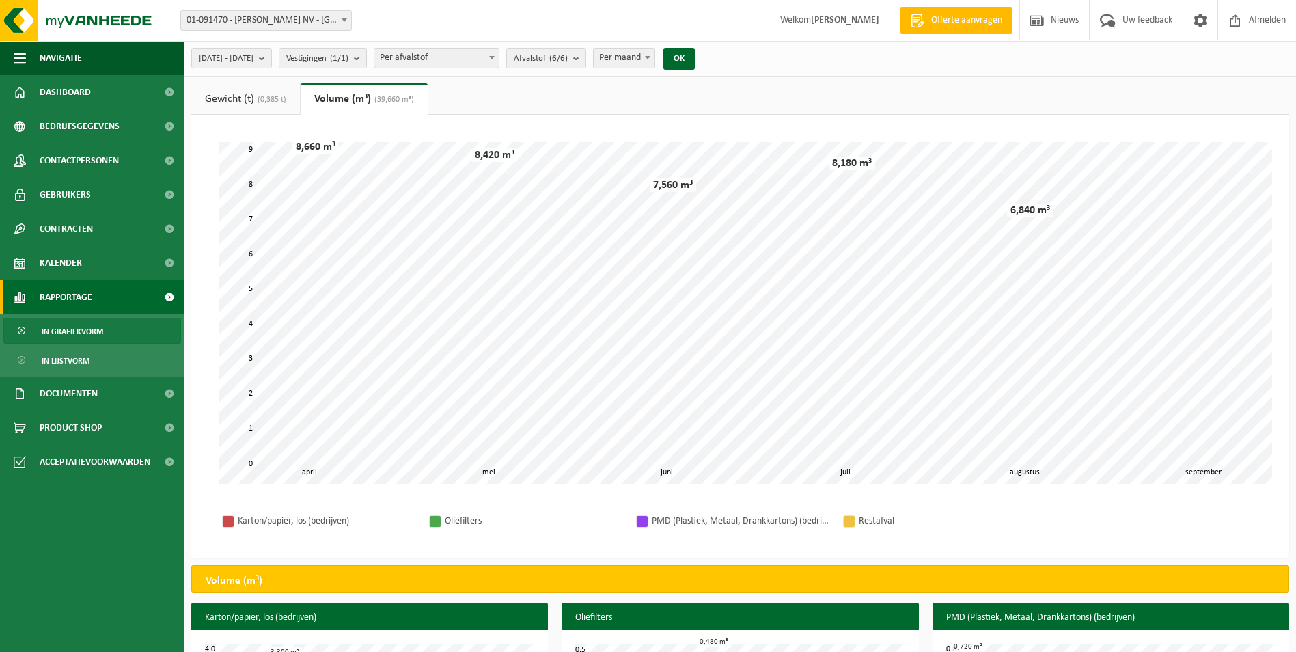
click at [249, 88] on link "Gewicht (t) (0,385 t)" at bounding box center [245, 98] width 109 height 31
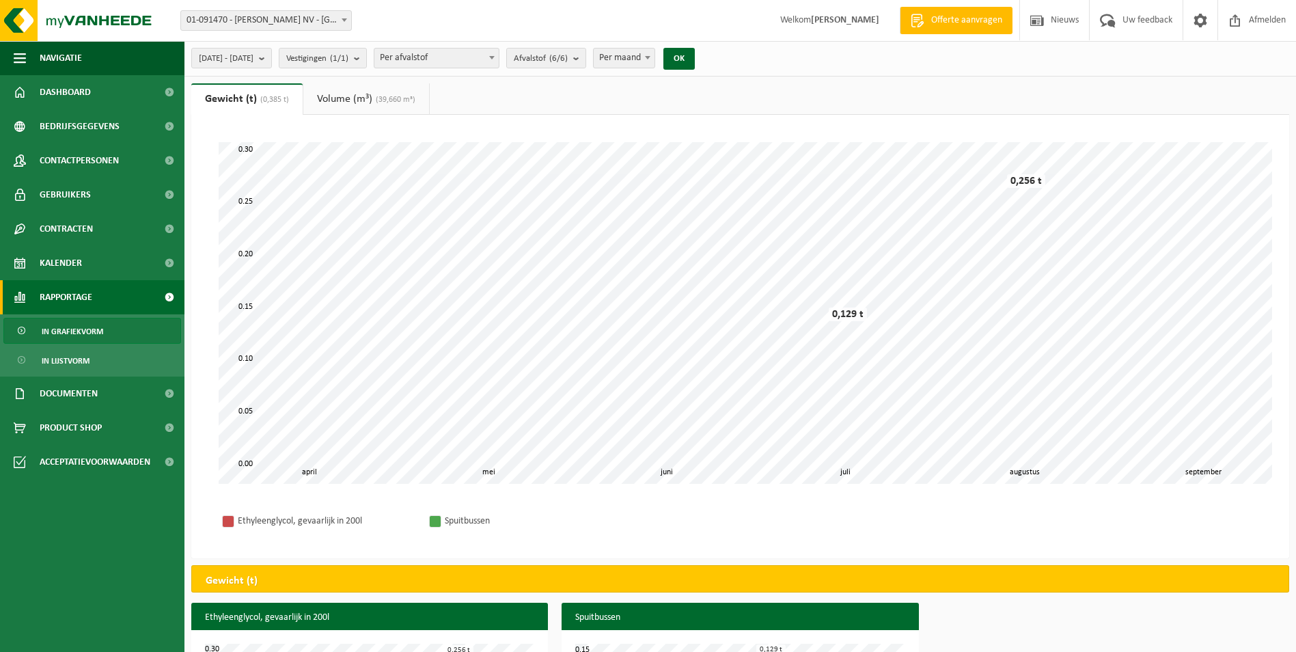
click at [415, 103] on span "(39,660 m³)" at bounding box center [393, 100] width 43 height 8
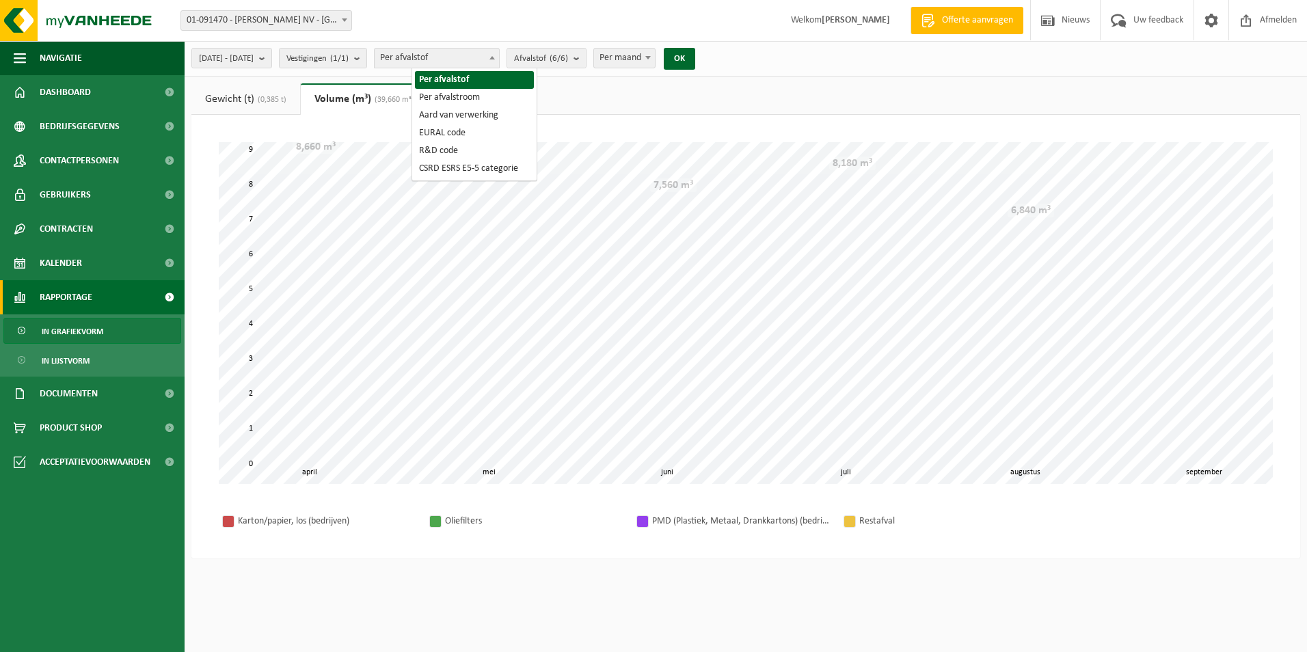
click at [499, 51] on span "Per afvalstof" at bounding box center [437, 58] width 124 height 19
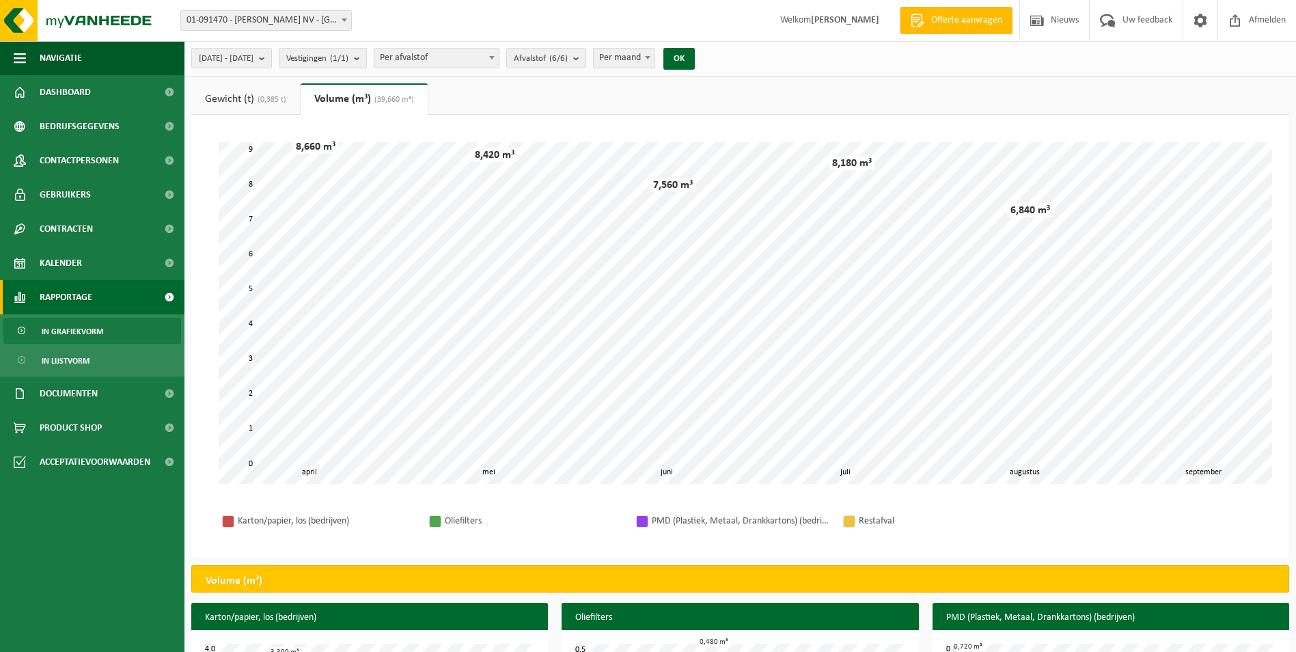
click at [675, 101] on ul "Gewicht (t) (0,385 t) Volume (m³) (39,660 m³)" at bounding box center [740, 98] width 1098 height 31
